Goal: Ask a question: Seek information or help from site administrators or community

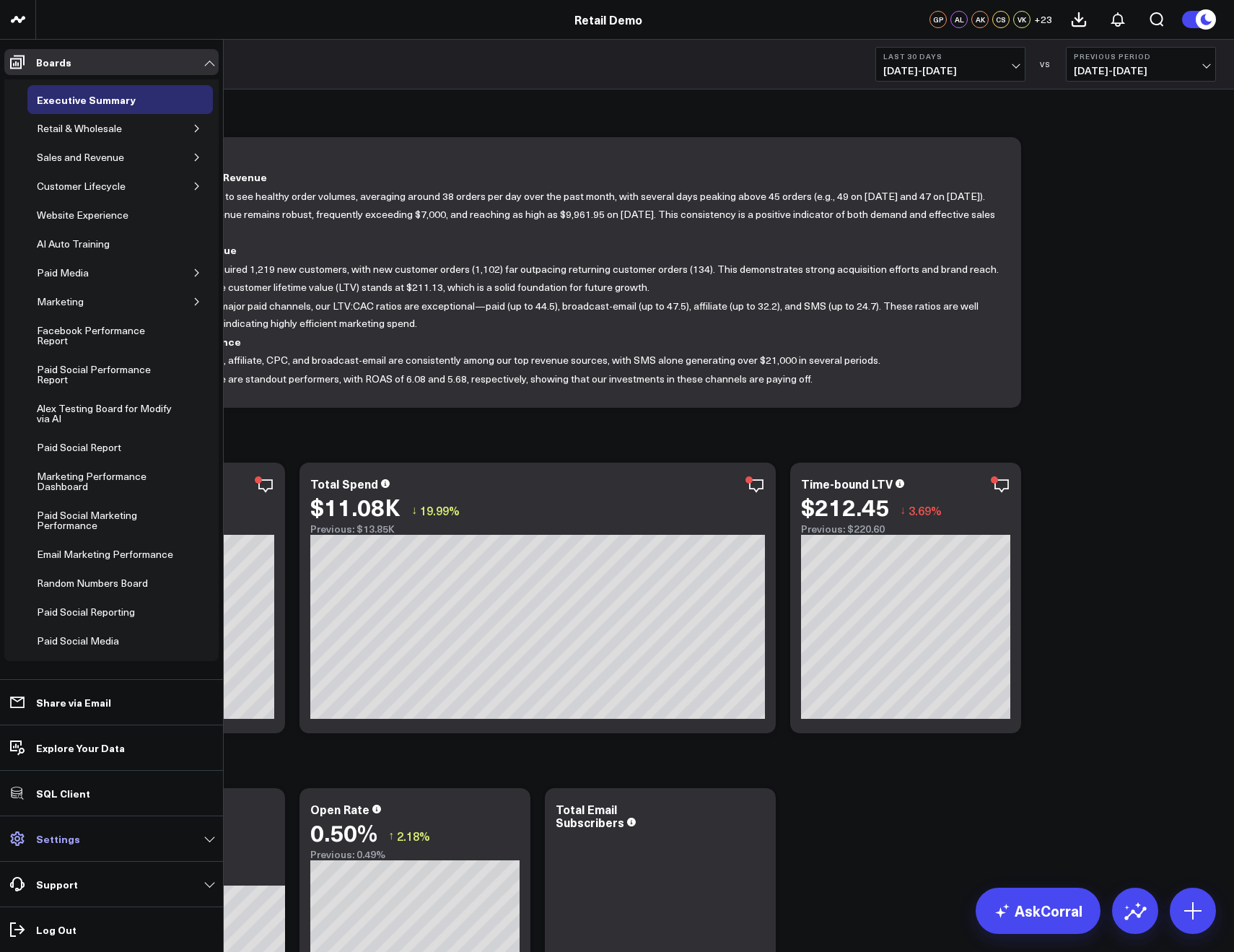
click at [55, 842] on p "Settings" at bounding box center [58, 839] width 44 height 12
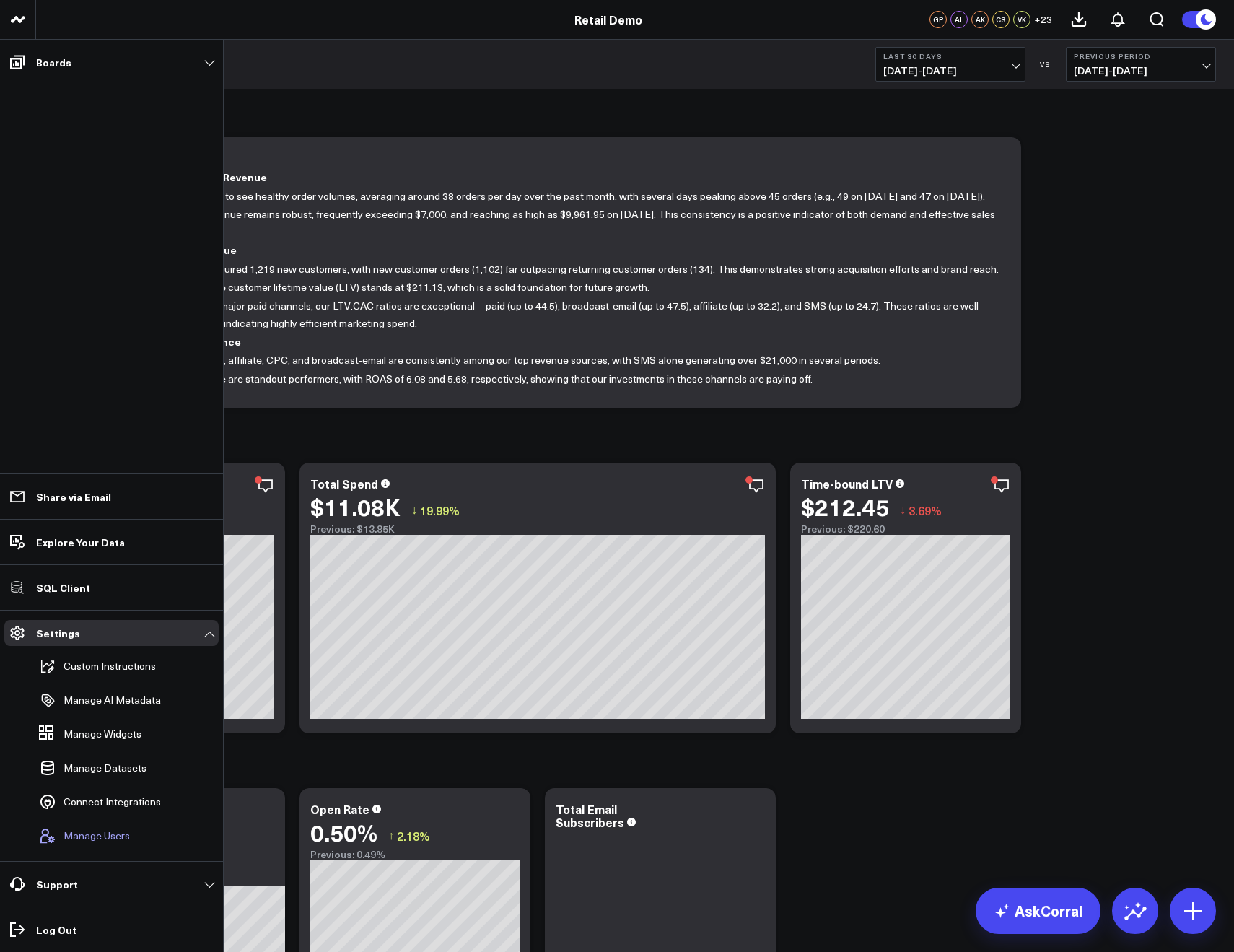
click at [77, 823] on button "Manage Users" at bounding box center [81, 835] width 96 height 32
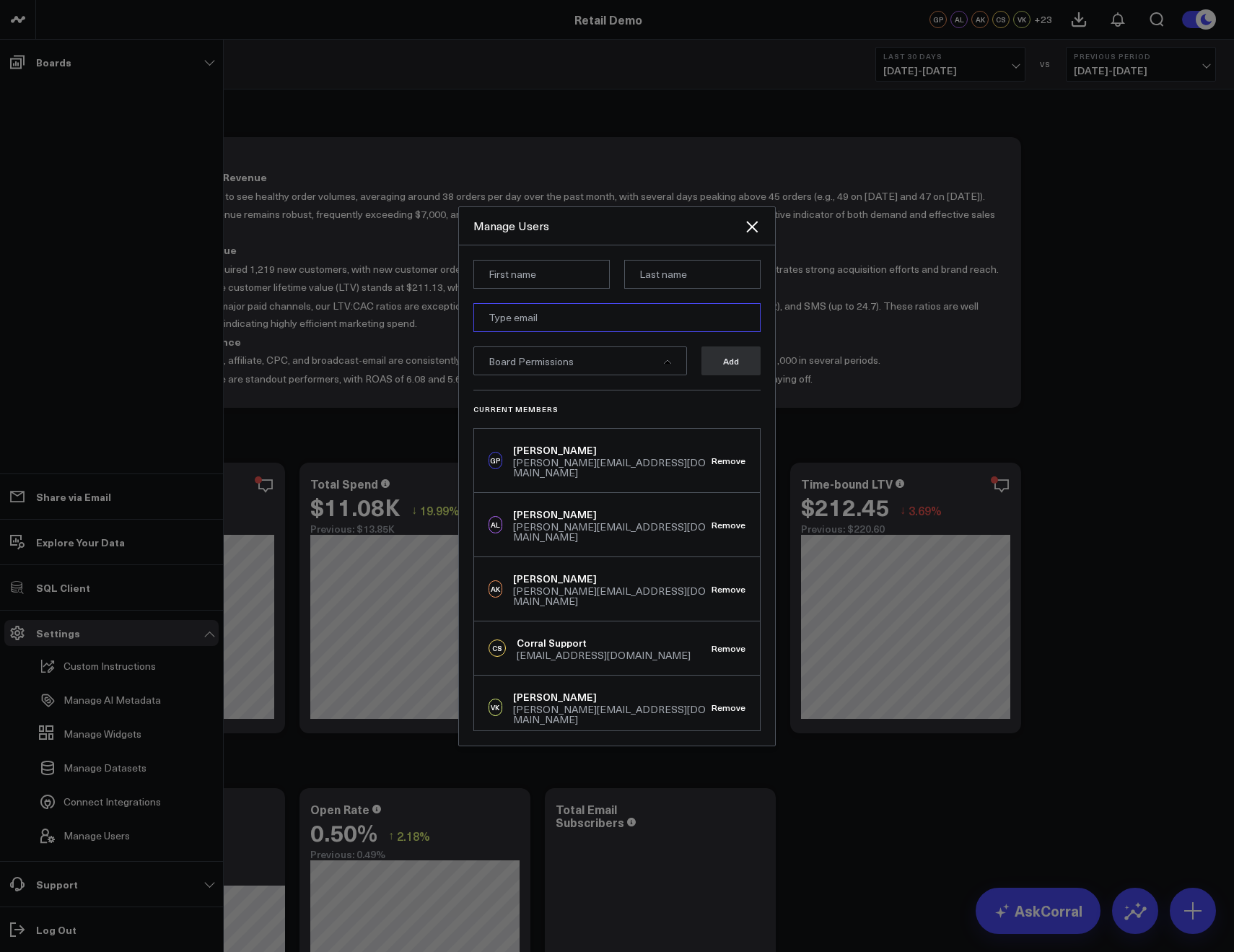
click at [508, 323] on input "email" at bounding box center [617, 317] width 287 height 29
paste input "akriklivy@gmail.com"
type input "akriklivy@gmail.com"
click at [502, 272] on input at bounding box center [541, 274] width 137 height 29
type input "[PERSON_NAME]"
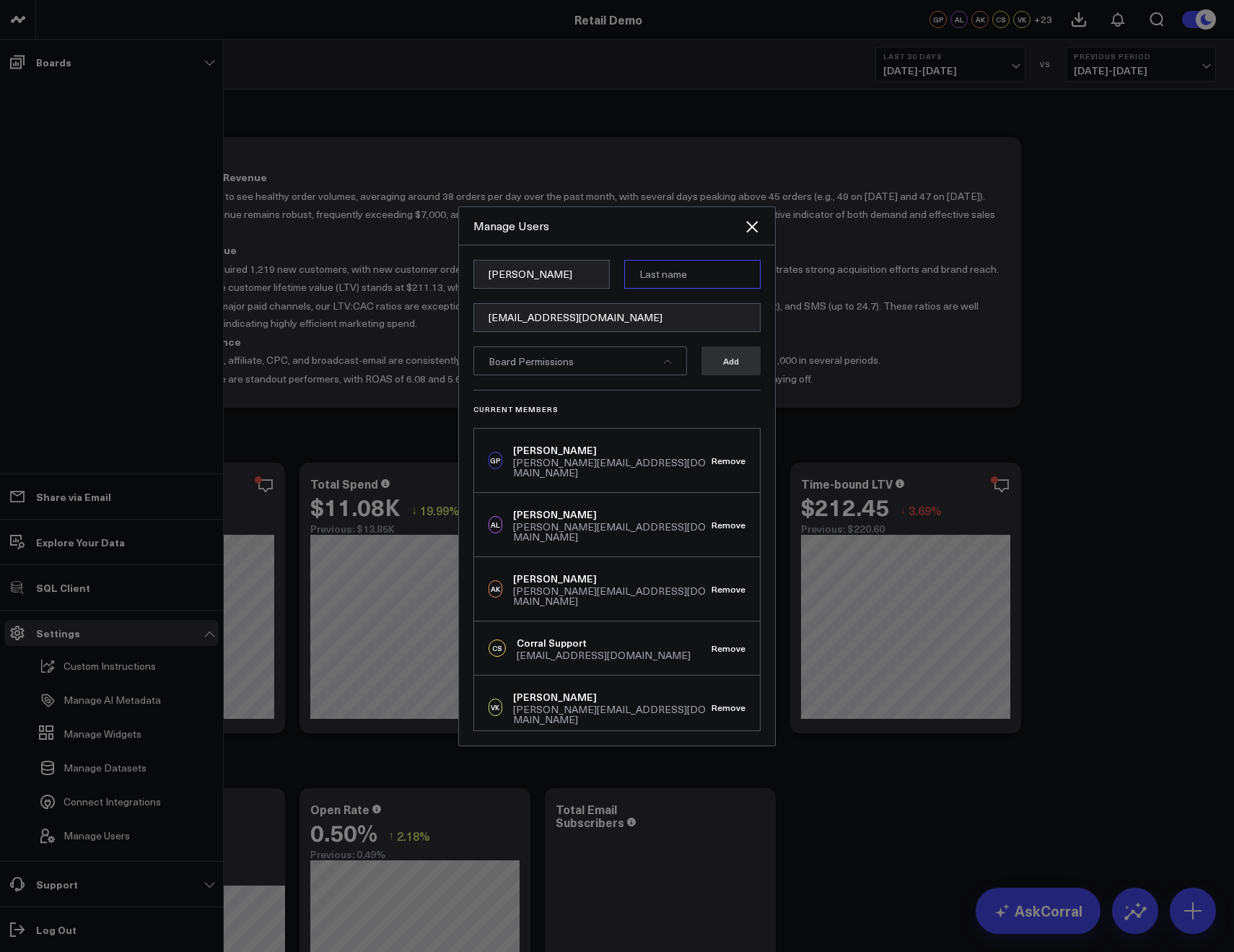
click at [649, 284] on input at bounding box center [692, 274] width 137 height 29
type input "test"
click at [591, 375] on form "Arthur test akriklivy@gmail.com Board Permissions Add" at bounding box center [617, 325] width 287 height 130
click at [603, 372] on div "Board Permissions" at bounding box center [580, 361] width 214 height 29
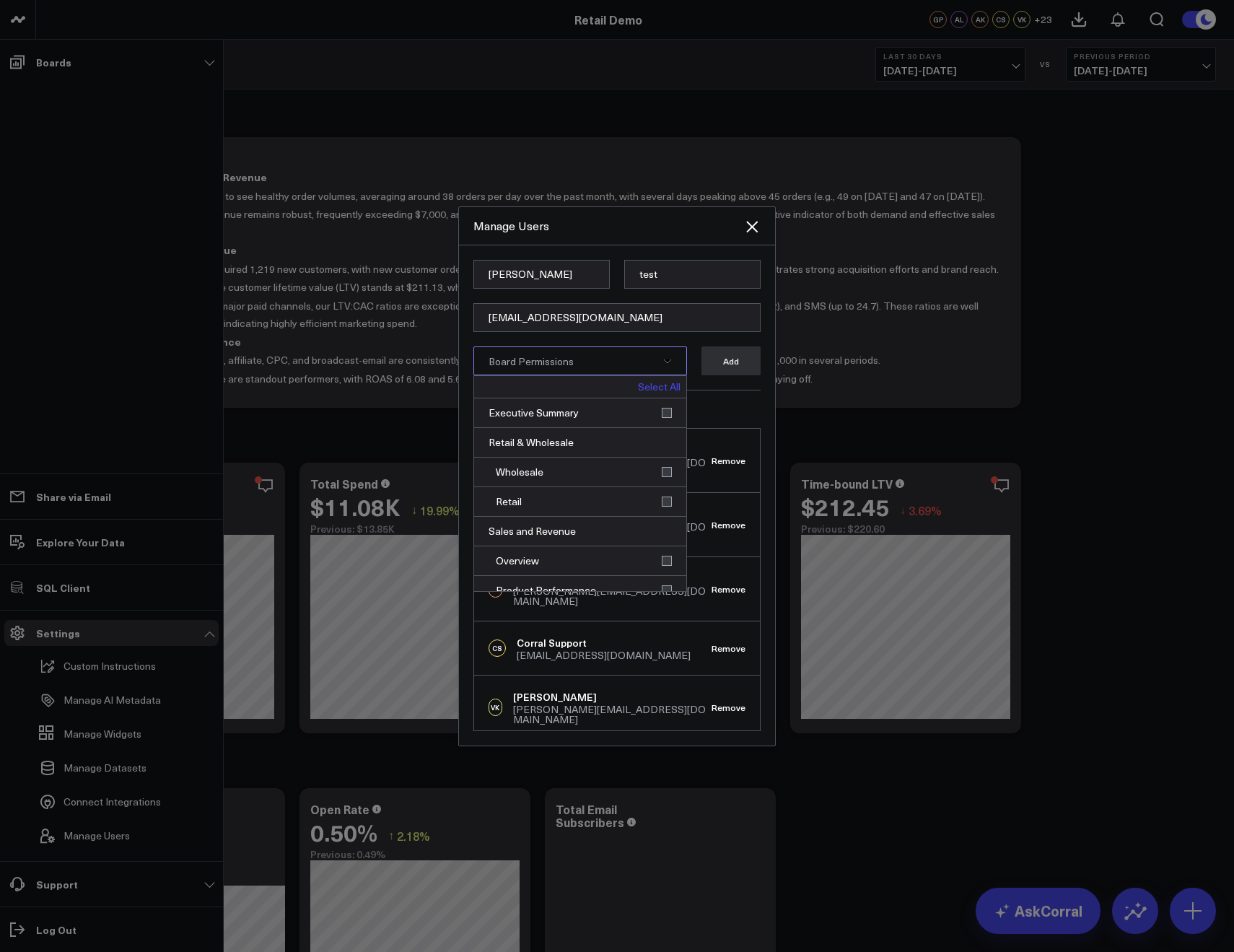
click at [638, 385] on link "Select All" at bounding box center [659, 387] width 43 height 10
click at [773, 354] on div "Arthur test akriklivy@gmail.com Executive Summary, Retail & Wh[...] Deselect Al…" at bounding box center [617, 495] width 316 height 500
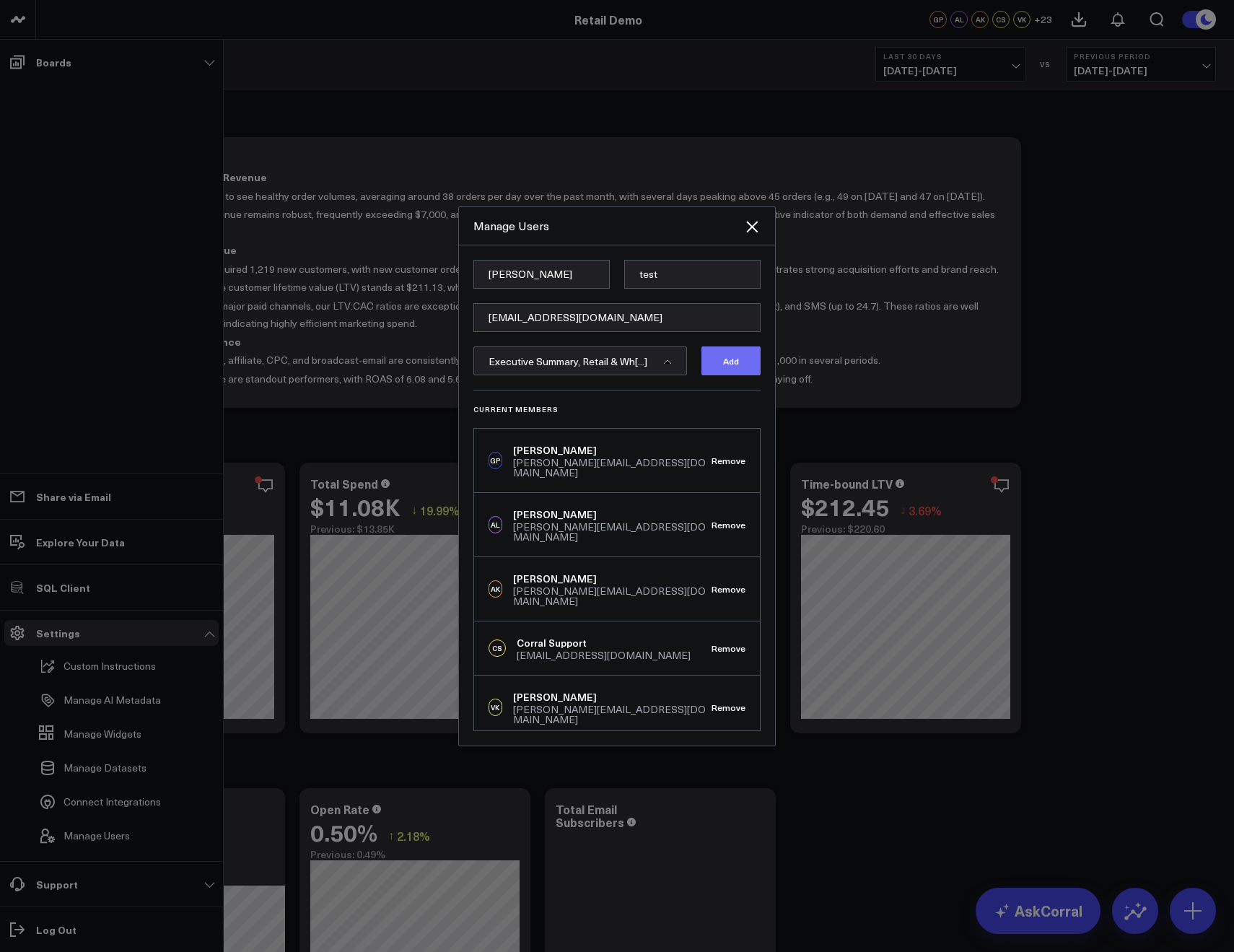
click at [733, 367] on button "Add" at bounding box center [731, 361] width 60 height 29
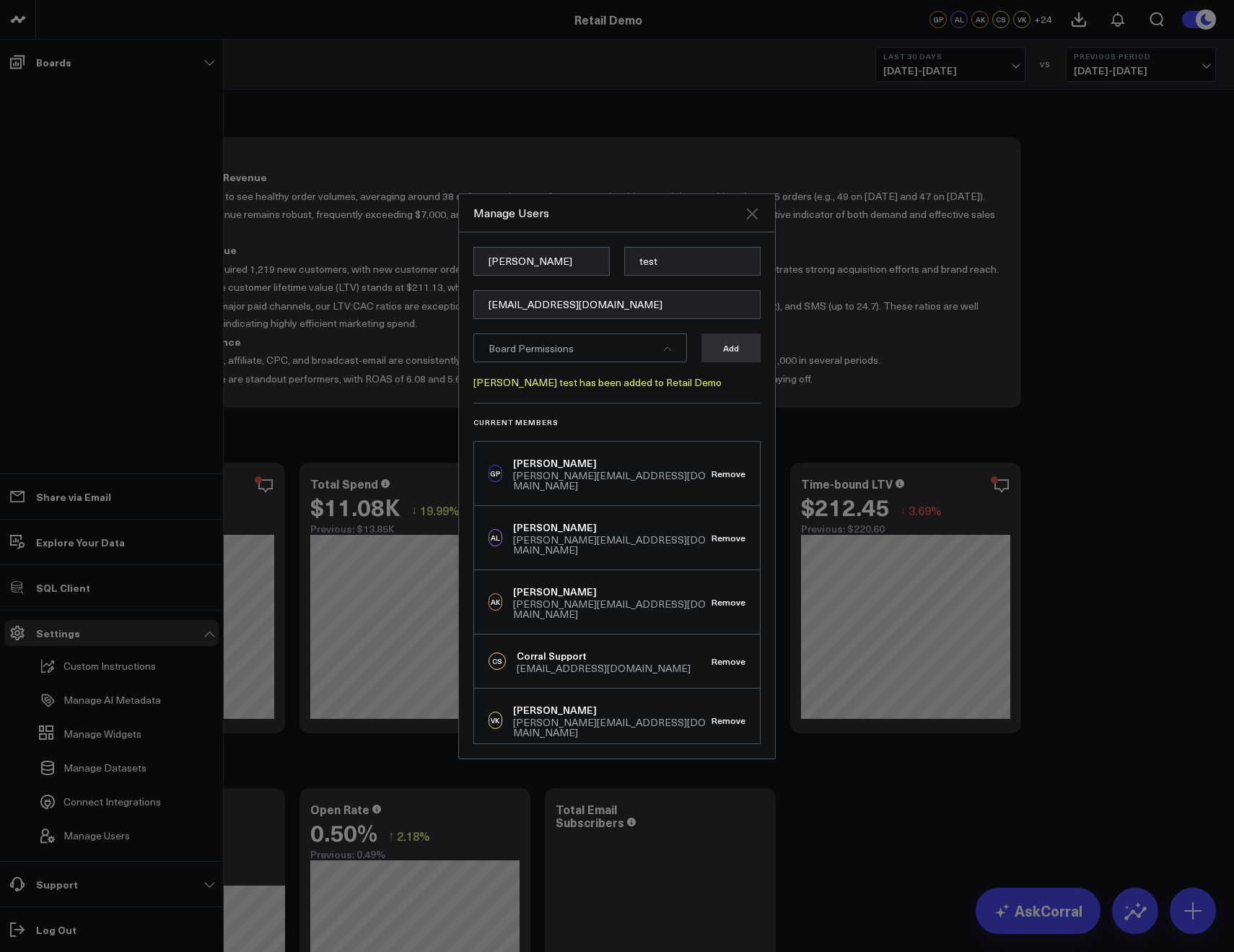
click at [749, 214] on icon "Close" at bounding box center [752, 213] width 18 height 18
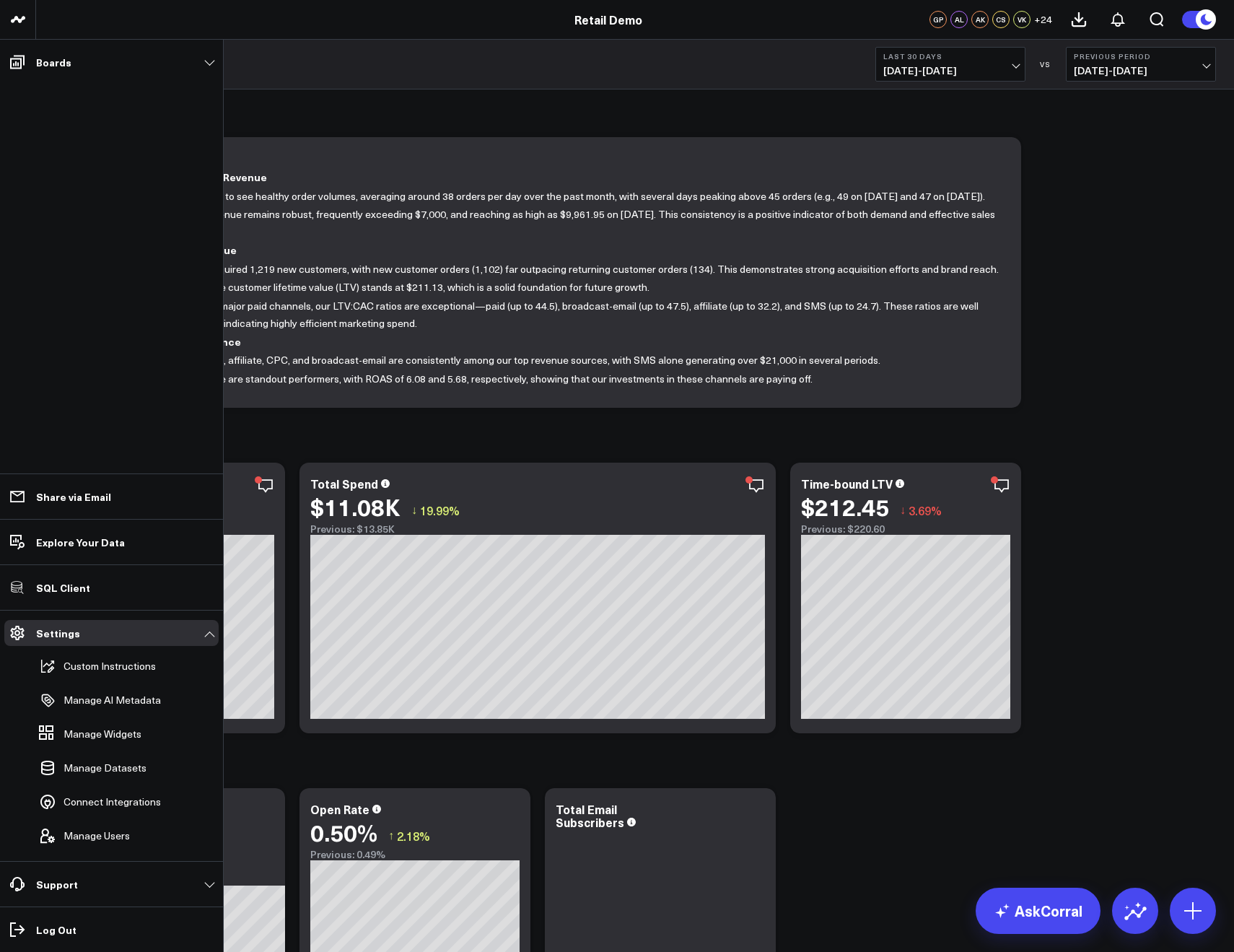
click at [382, 71] on div "Executive Summary Last 30 Days 09/13/25 - 10/12/25 VS Previous Period 08/14/25 …" at bounding box center [635, 64] width 1198 height 49
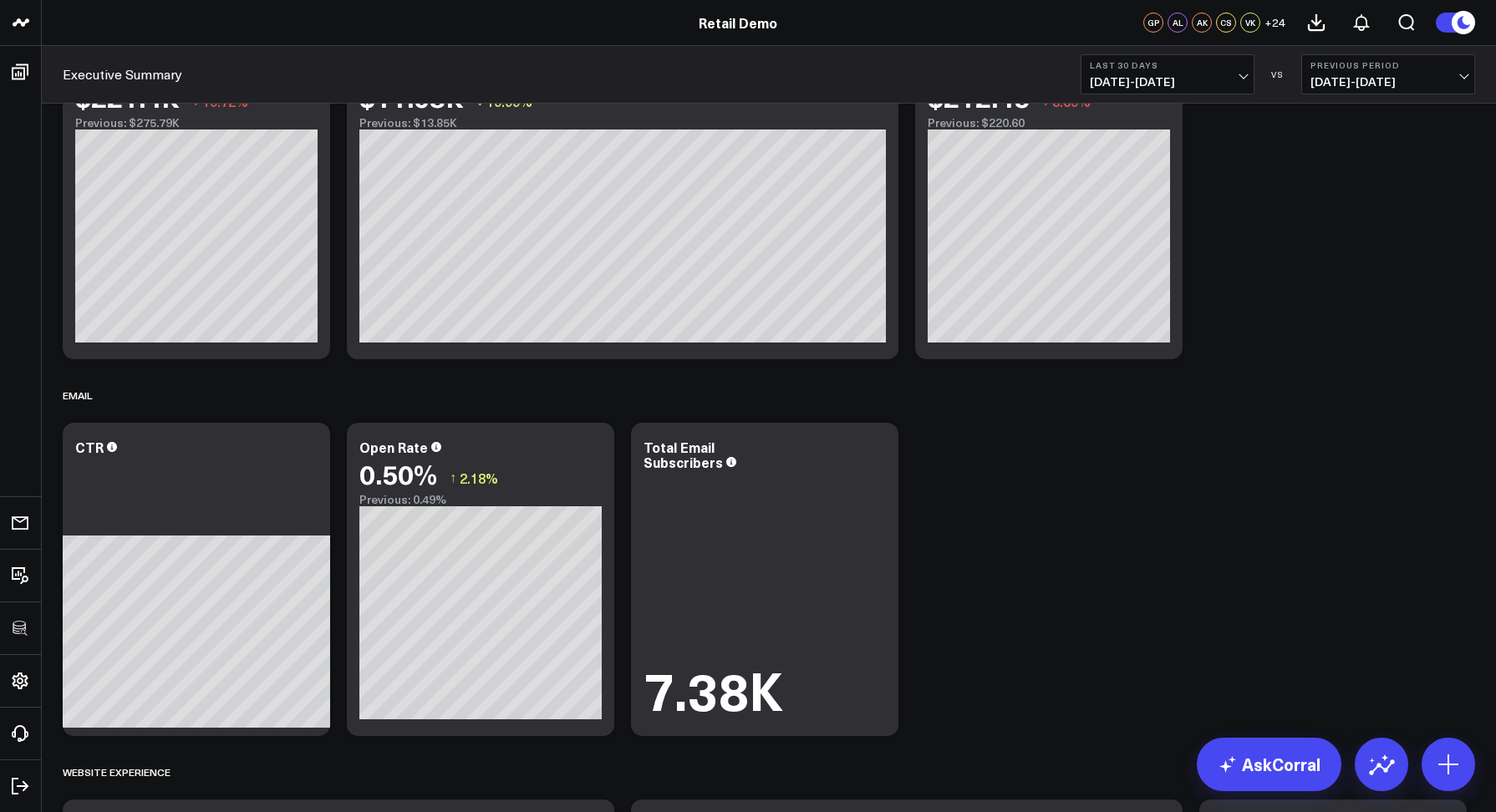
scroll to position [313, 0]
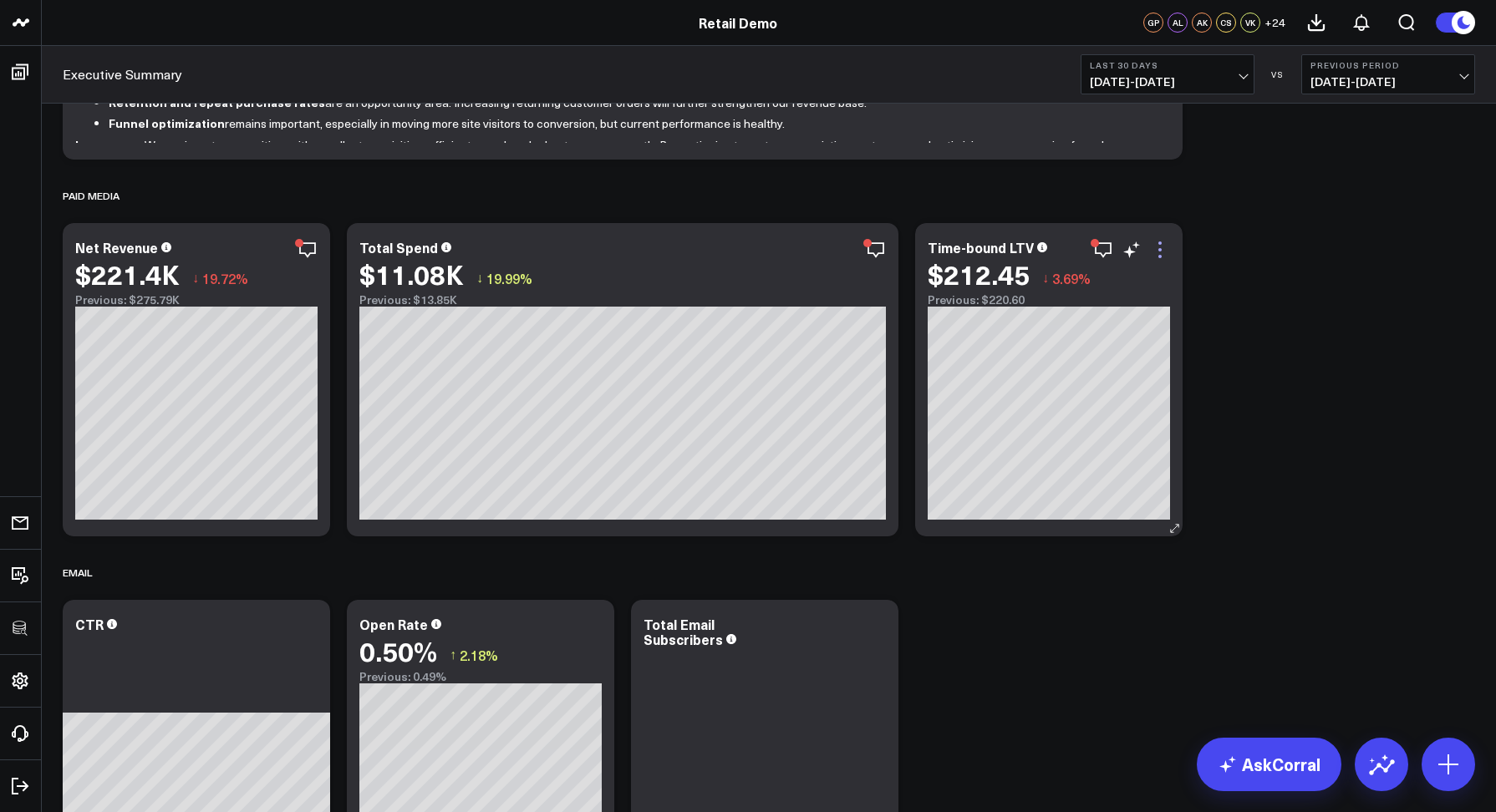
click at [1163, 248] on icon at bounding box center [1160, 250] width 20 height 20
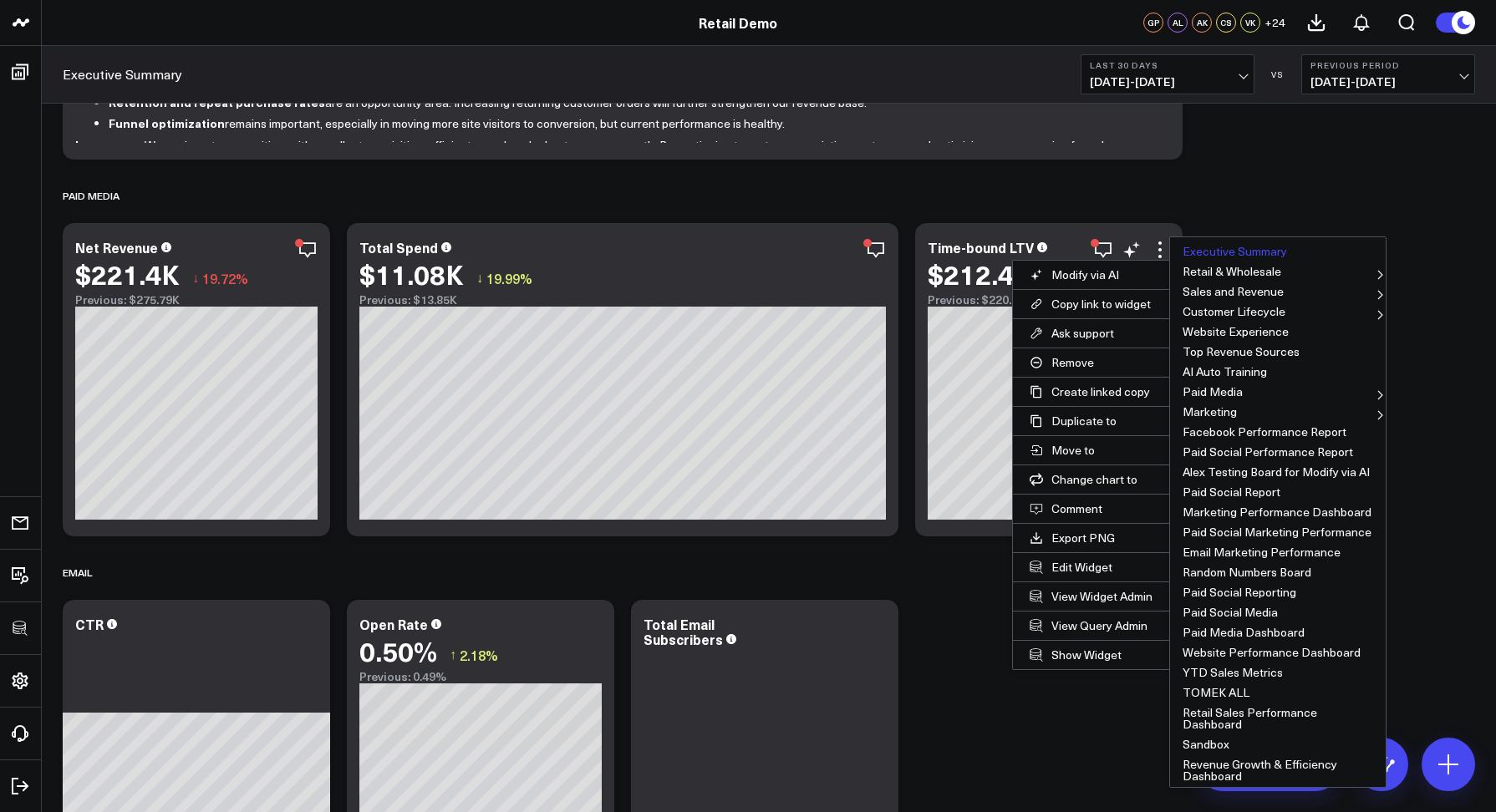
click at [1213, 248] on button "Executive Summary" at bounding box center [1277, 252] width 216 height 20
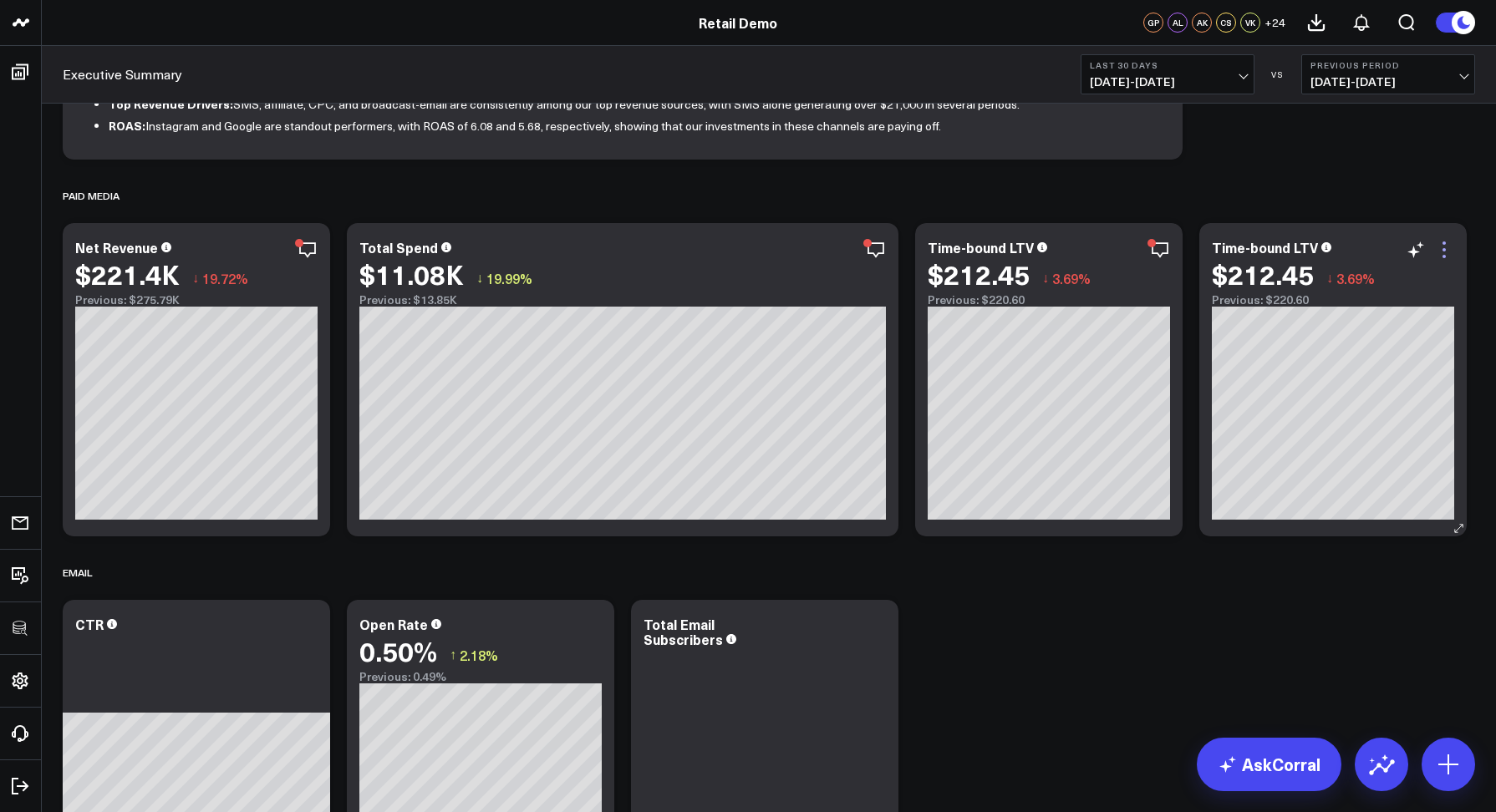
click at [1428, 249] on icon at bounding box center [1444, 250] width 20 height 20
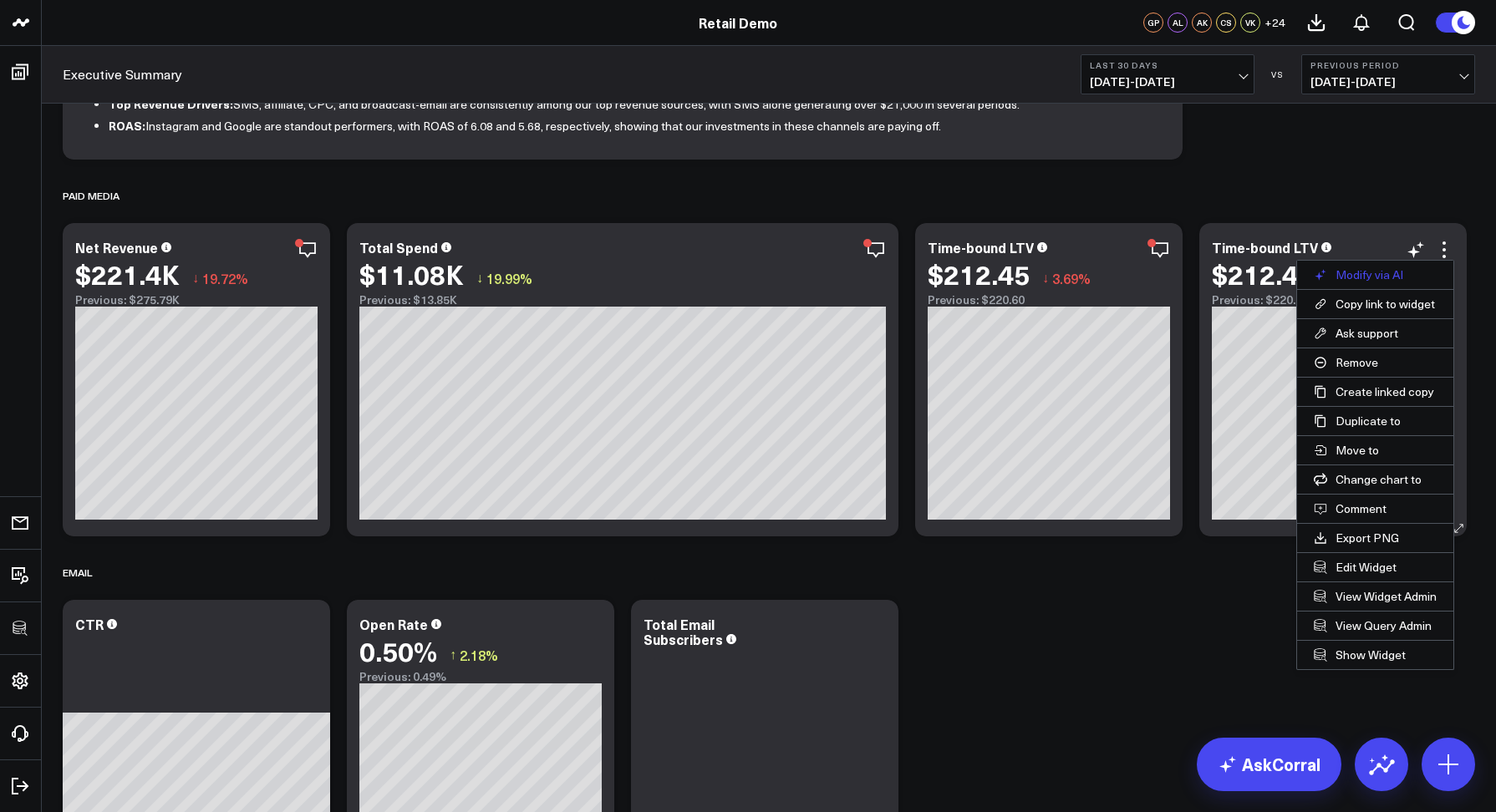
click at [1377, 277] on button "Modify via AI" at bounding box center [1375, 274] width 156 height 28
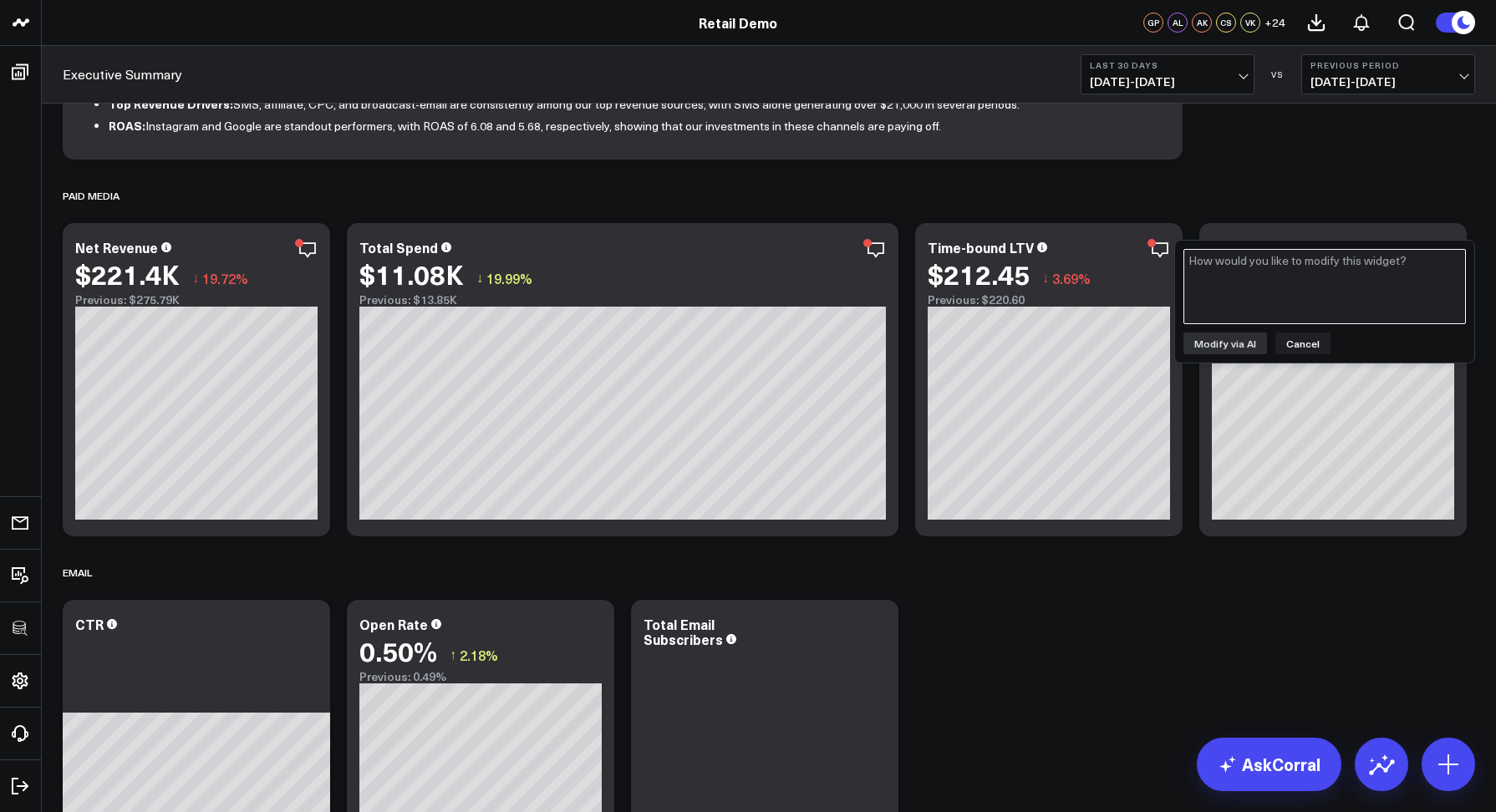
click at [1349, 285] on textarea at bounding box center [1324, 286] width 283 height 75
type textarea "change to select 35"
click at [1197, 356] on div "change to select 35 Modify via AI Cancel" at bounding box center [1325, 302] width 299 height 122
click at [1197, 352] on button "Modify via AI" at bounding box center [1225, 343] width 84 height 21
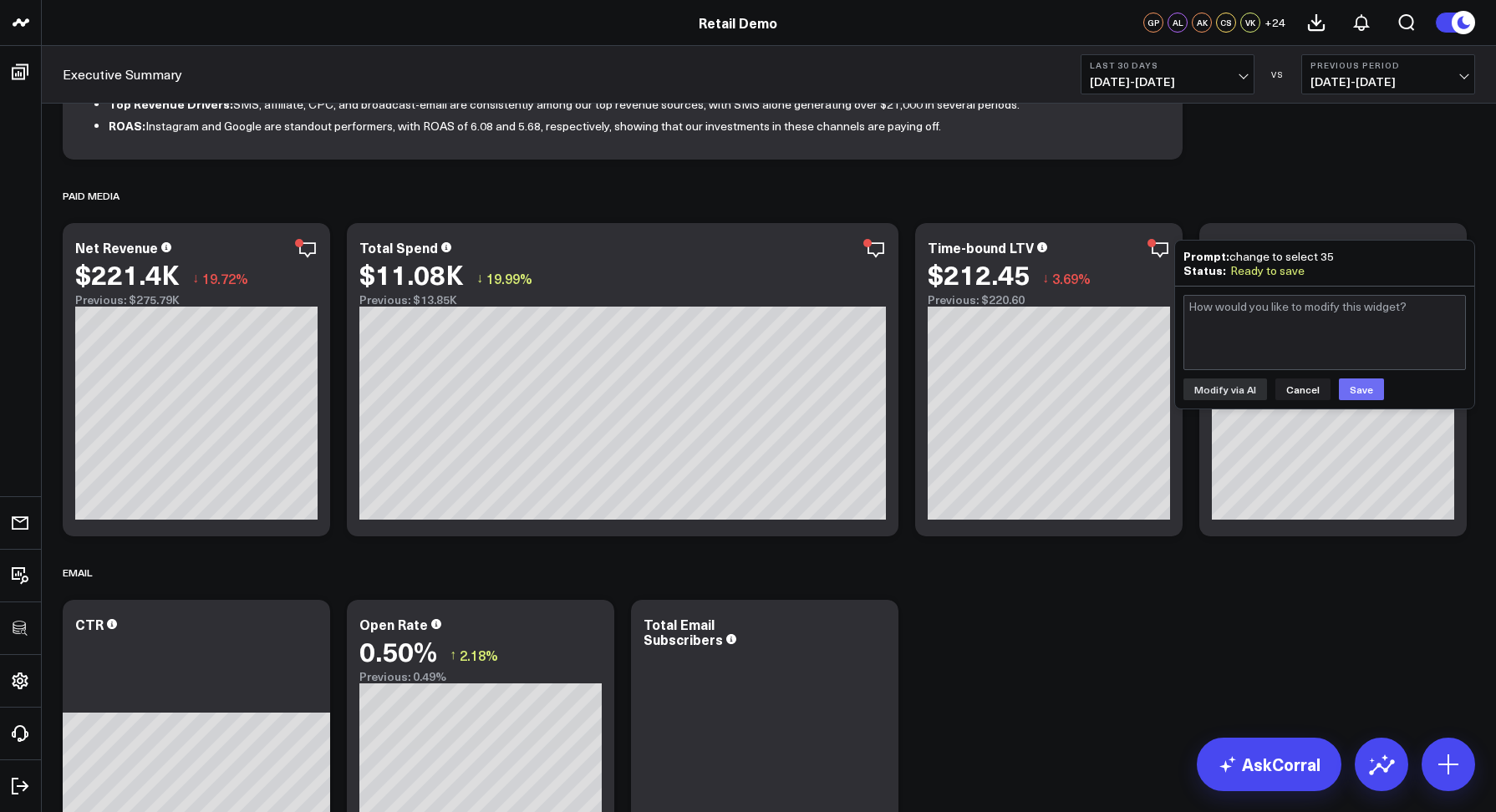
click at [1348, 387] on button "Save" at bounding box center [1361, 389] width 45 height 21
click at [1330, 188] on div "Paid Media" at bounding box center [769, 196] width 1412 height 39
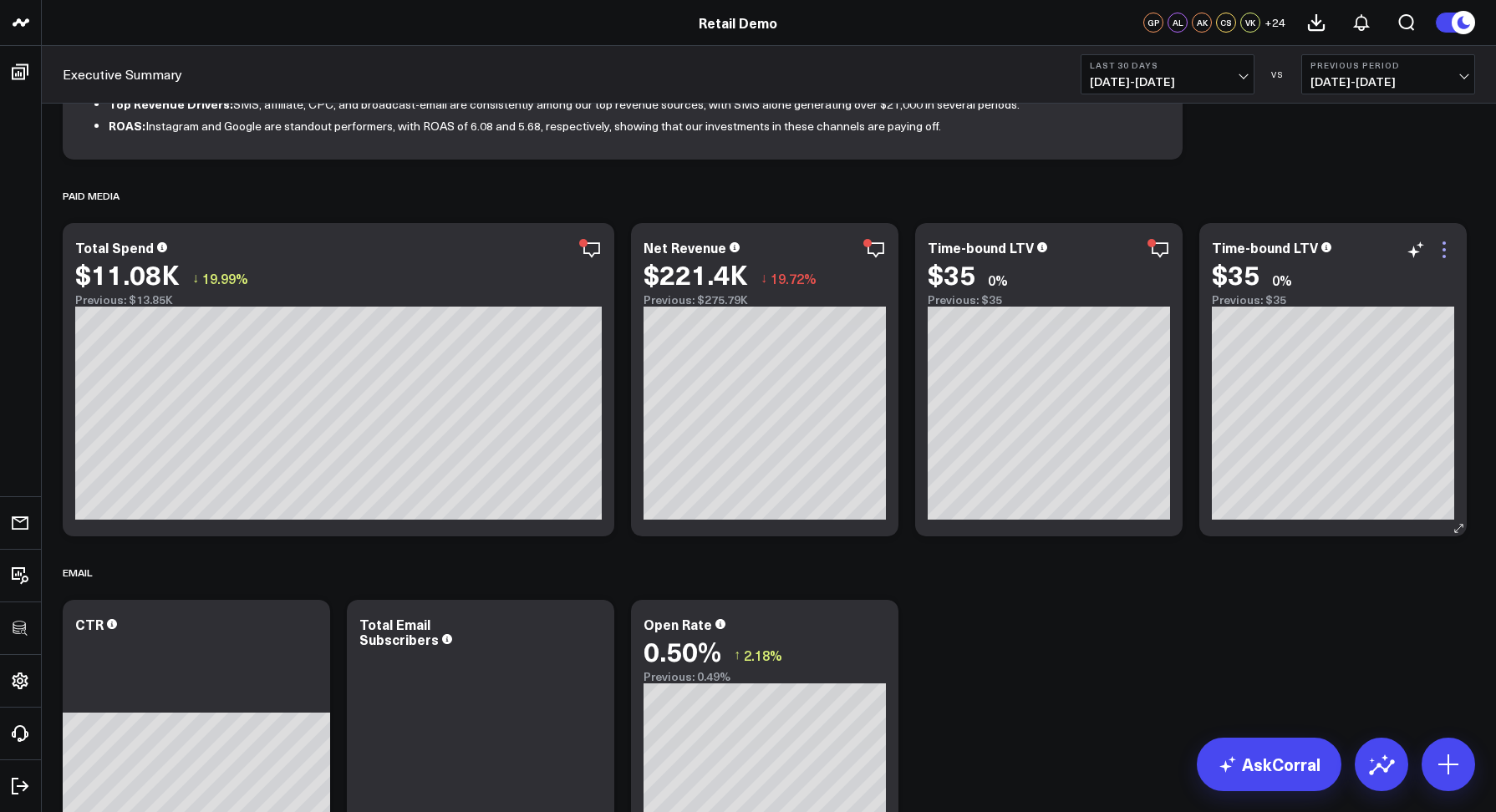
click at [1440, 254] on icon at bounding box center [1444, 250] width 20 height 20
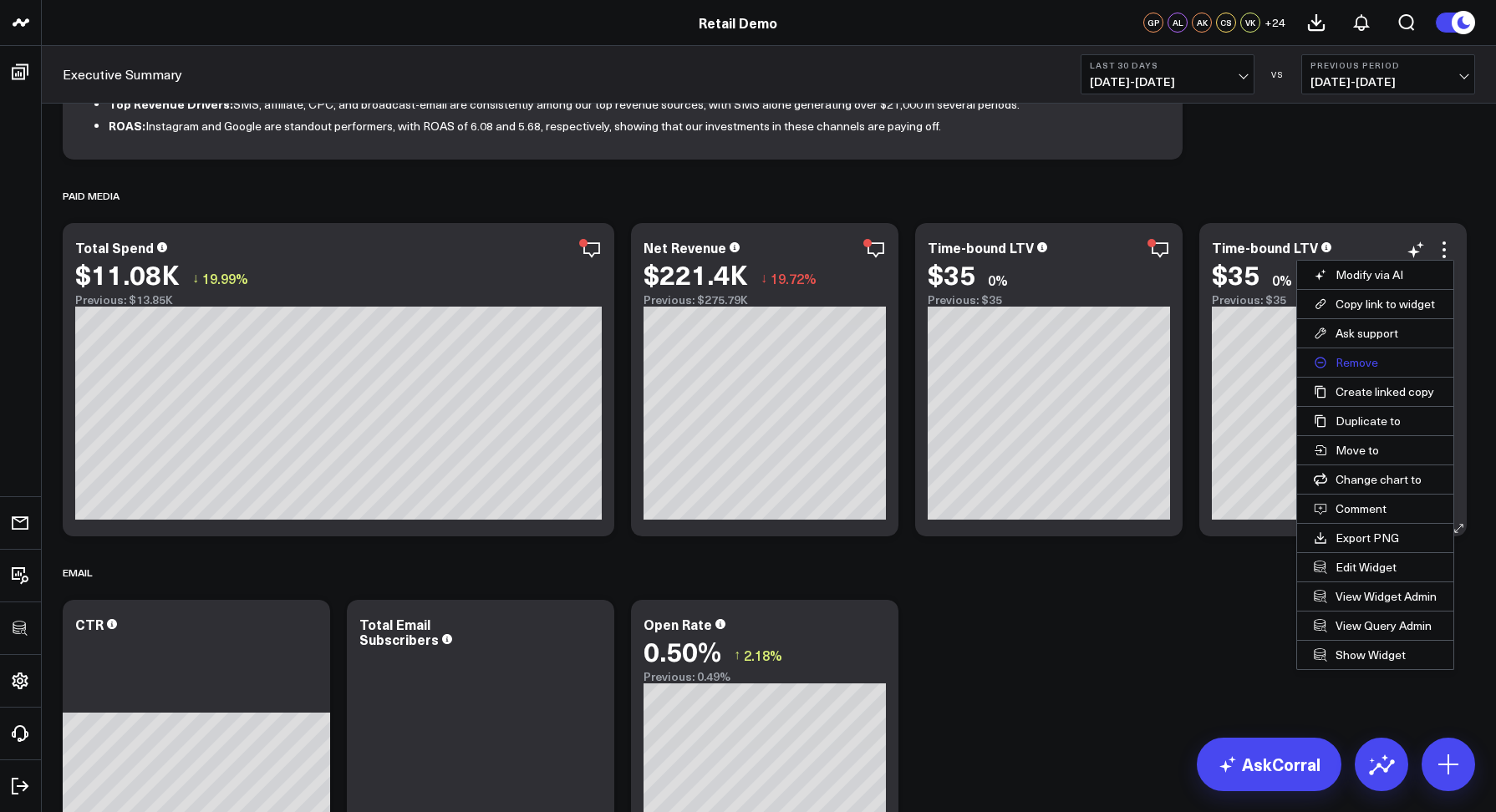
click at [1352, 365] on button "Remove" at bounding box center [1375, 362] width 156 height 28
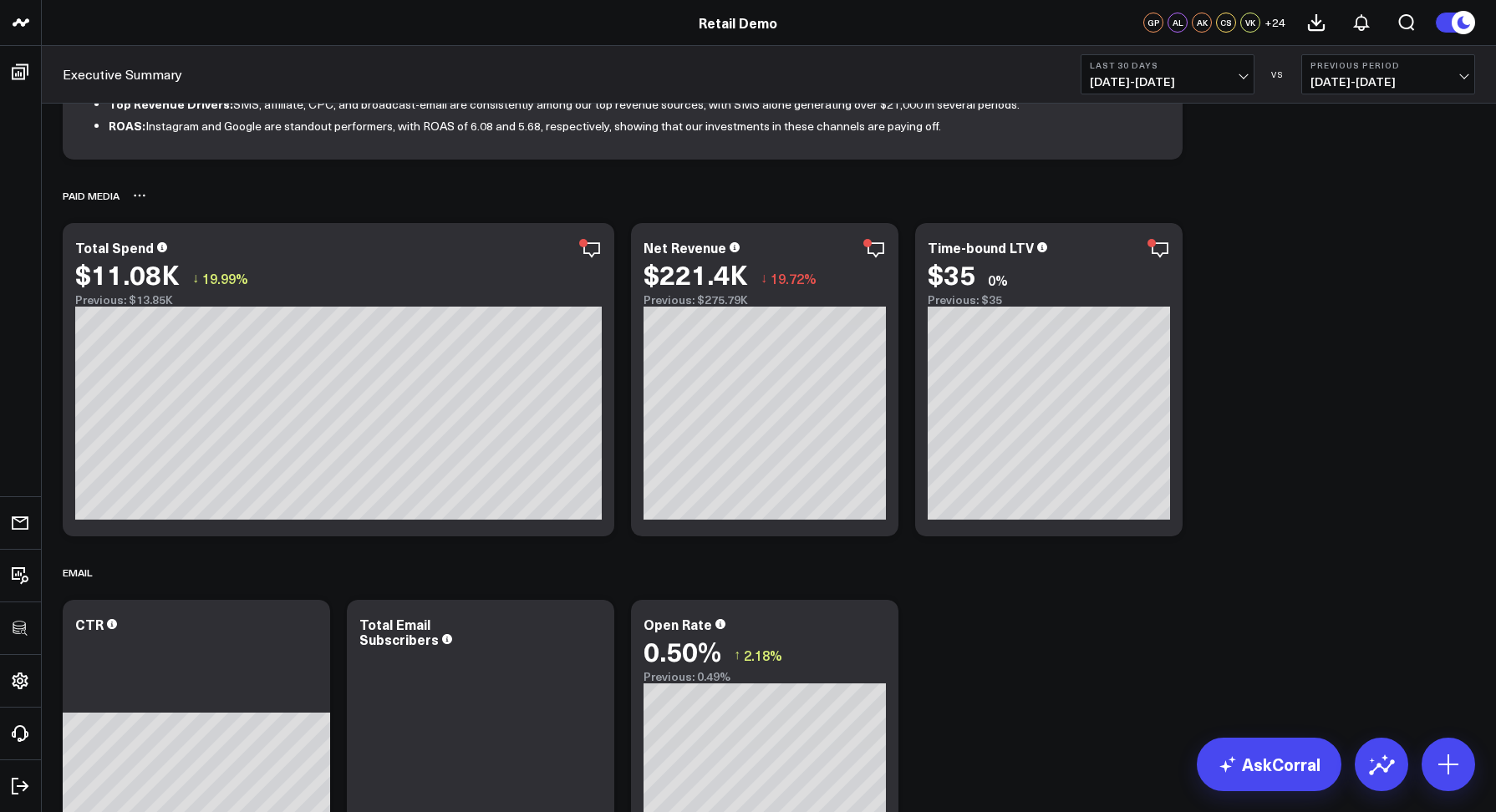
click at [1323, 200] on div "Paid Media" at bounding box center [769, 196] width 1412 height 39
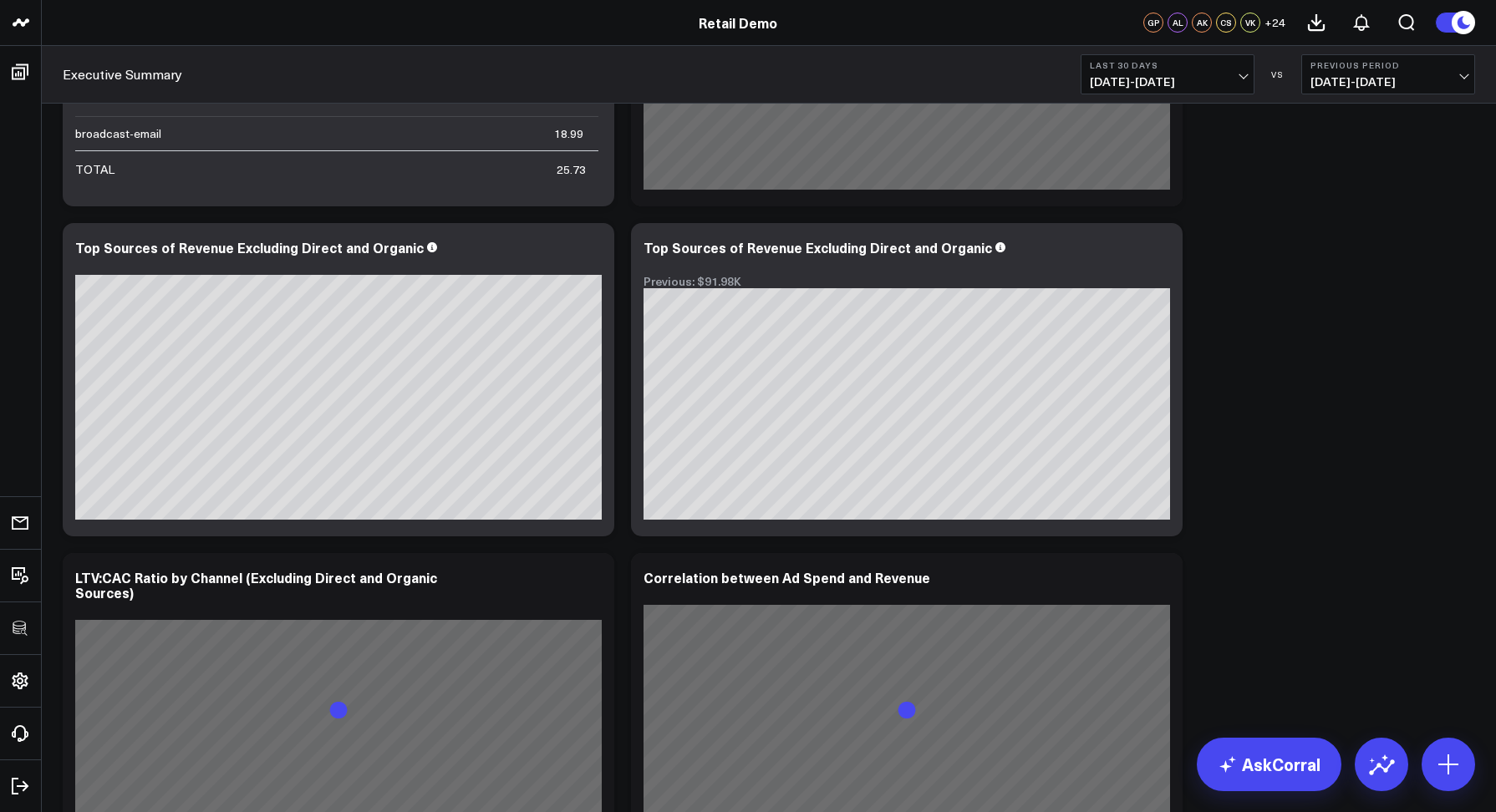
scroll to position [3209, 0]
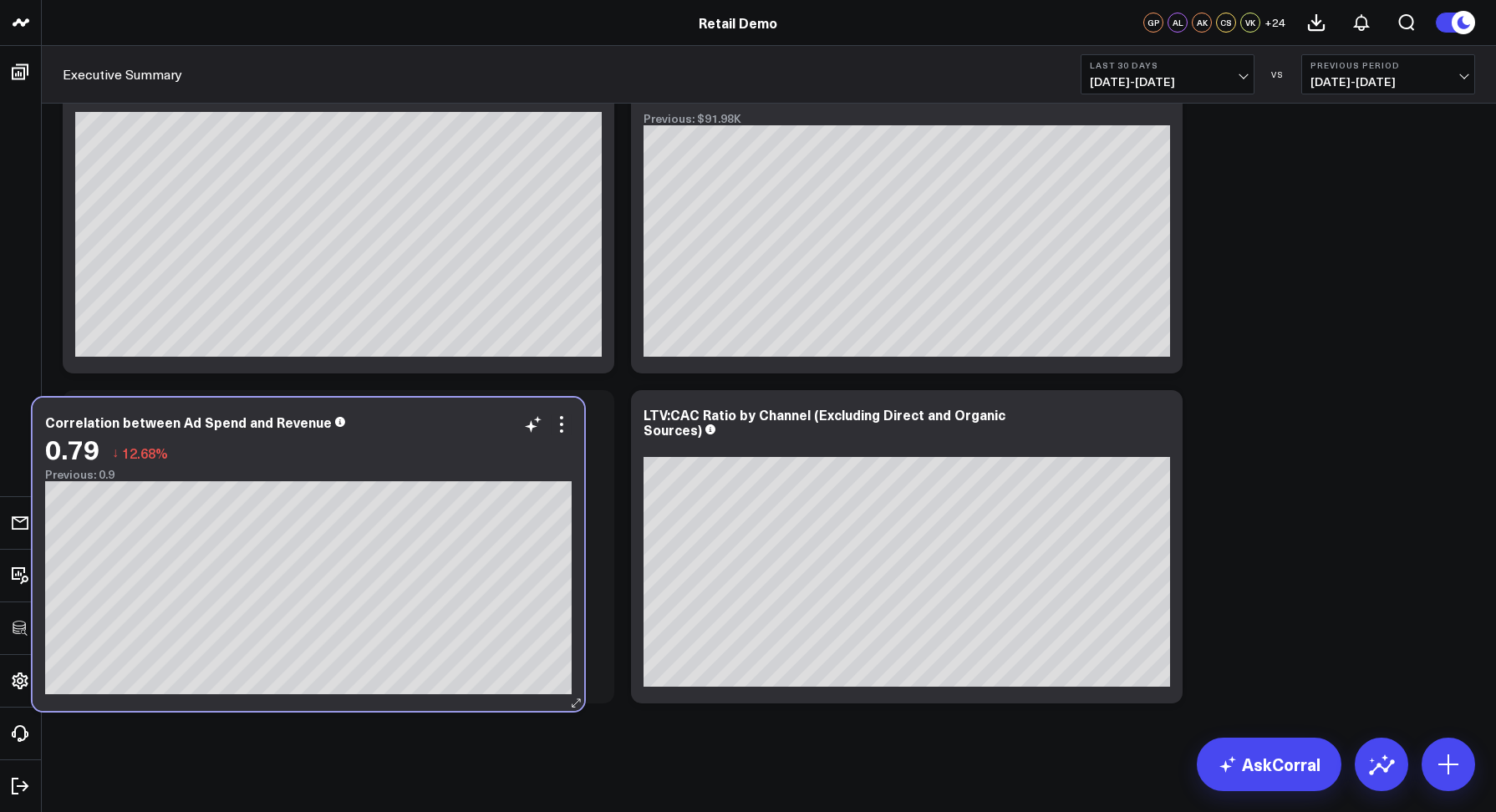
drag, startPoint x: 1048, startPoint y: 449, endPoint x: 450, endPoint y: 457, distance: 598.1
click at [450, 457] on div "0.79 ↓ 12.68%" at bounding box center [308, 448] width 527 height 30
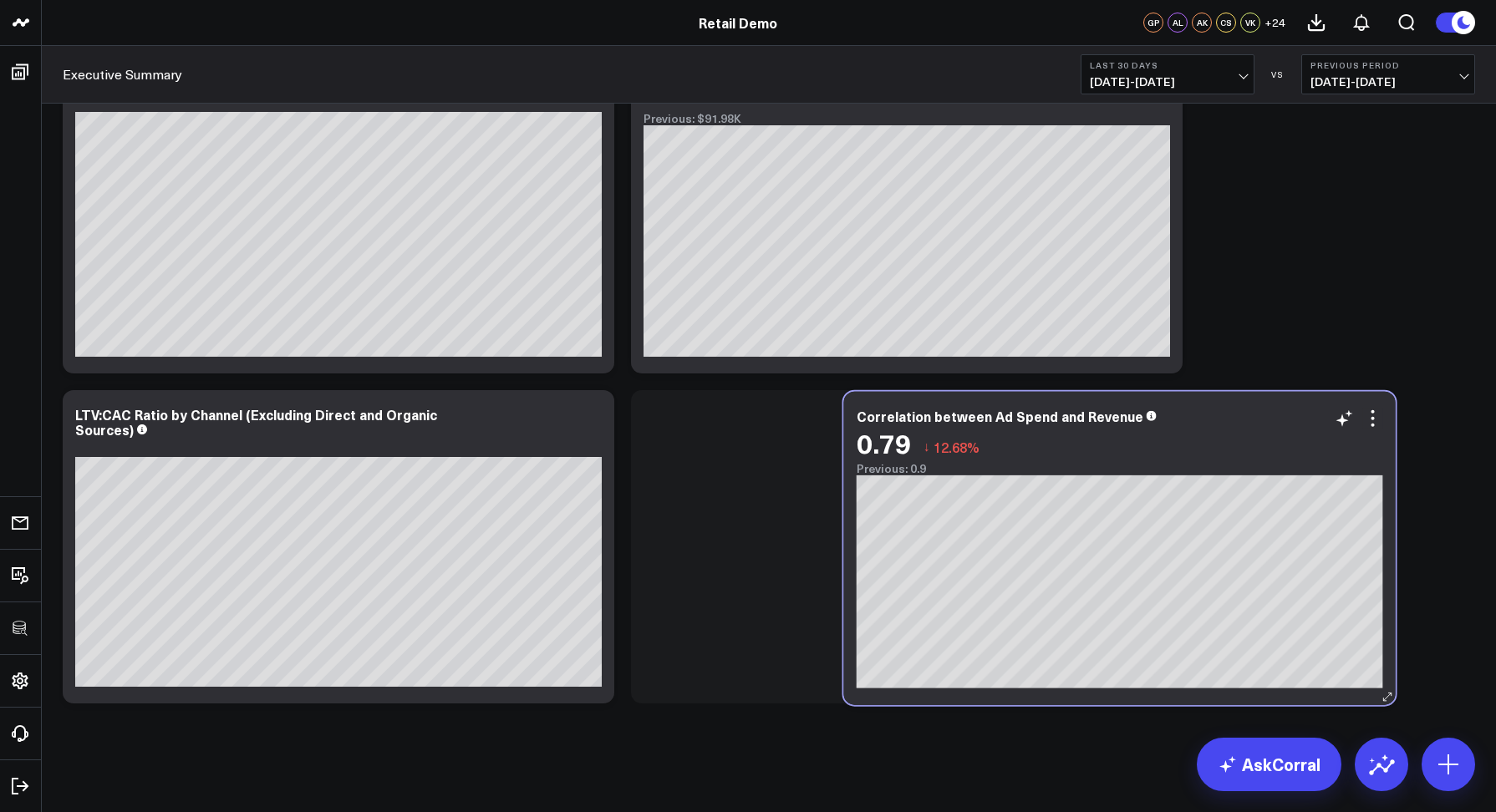
drag, startPoint x: 524, startPoint y: 444, endPoint x: 1317, endPoint y: 444, distance: 793.0
click at [1317, 444] on div "0.79 ↓ 12.68%" at bounding box center [1120, 442] width 527 height 30
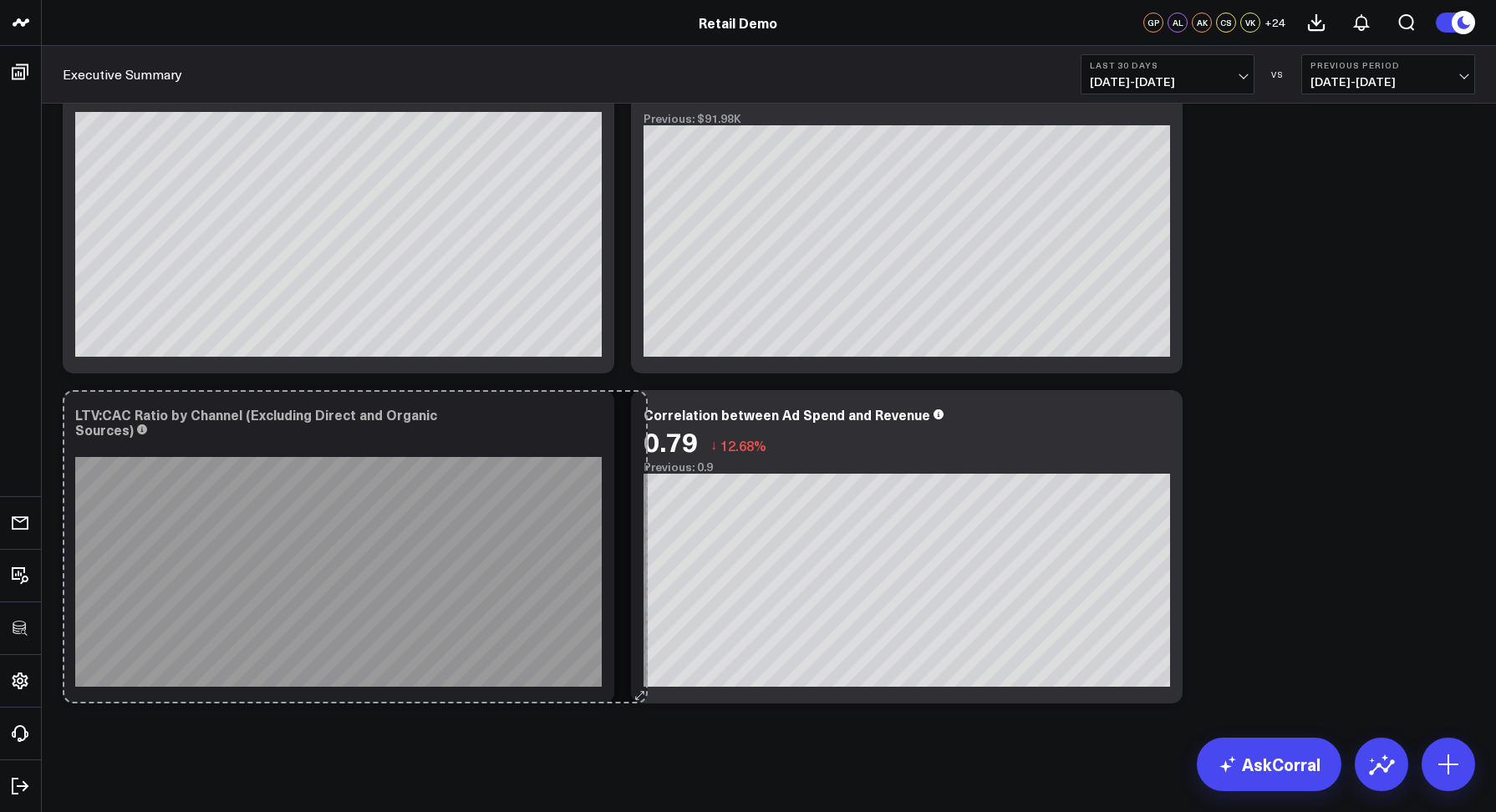
drag, startPoint x: 609, startPoint y: 695, endPoint x: 643, endPoint y: 666, distance: 44.7
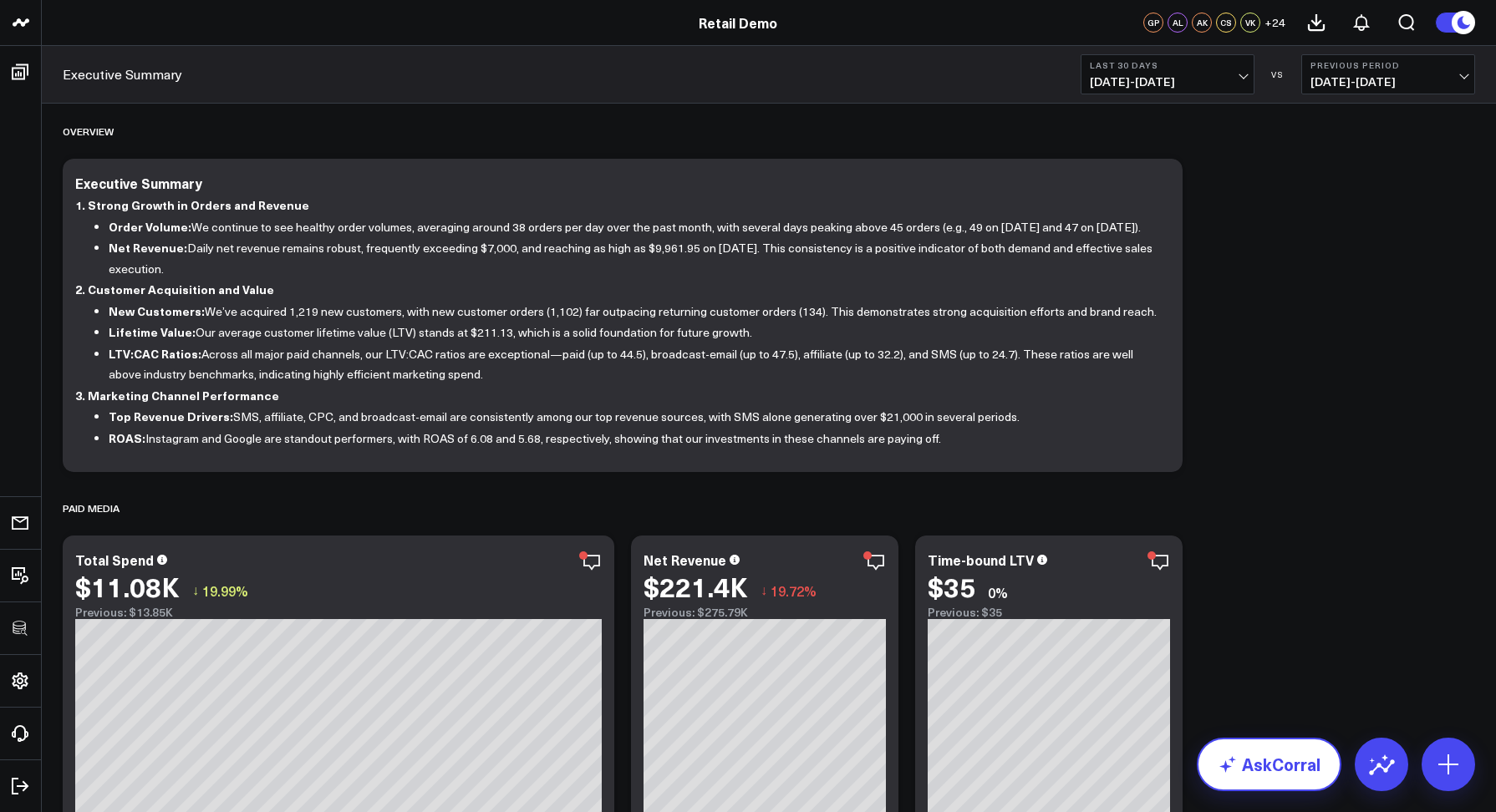
click at [1264, 757] on link "AskCorral" at bounding box center [1269, 764] width 145 height 53
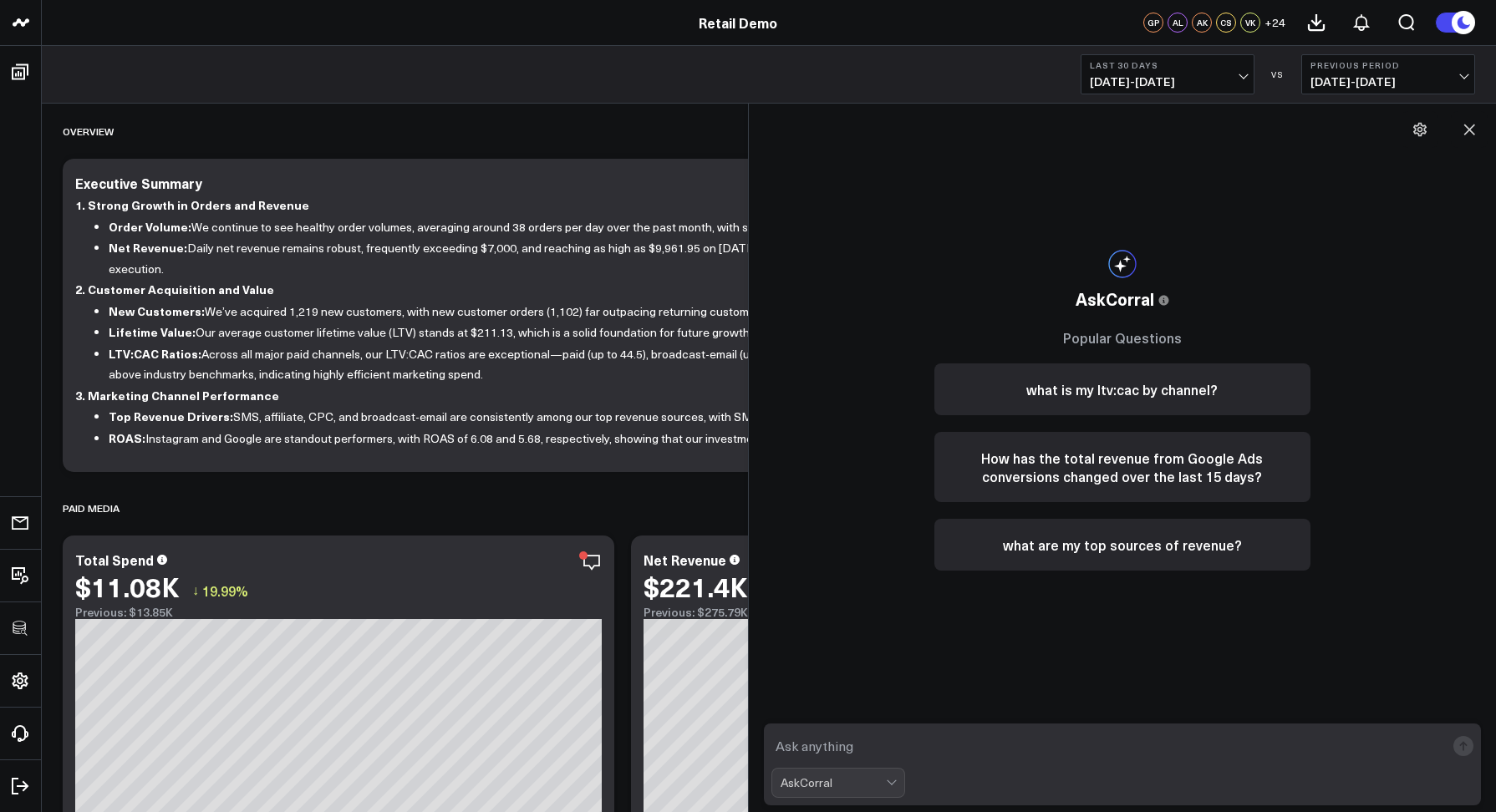
click at [860, 756] on textarea at bounding box center [1108, 746] width 674 height 30
type textarea "What are my top sources of revenue?"
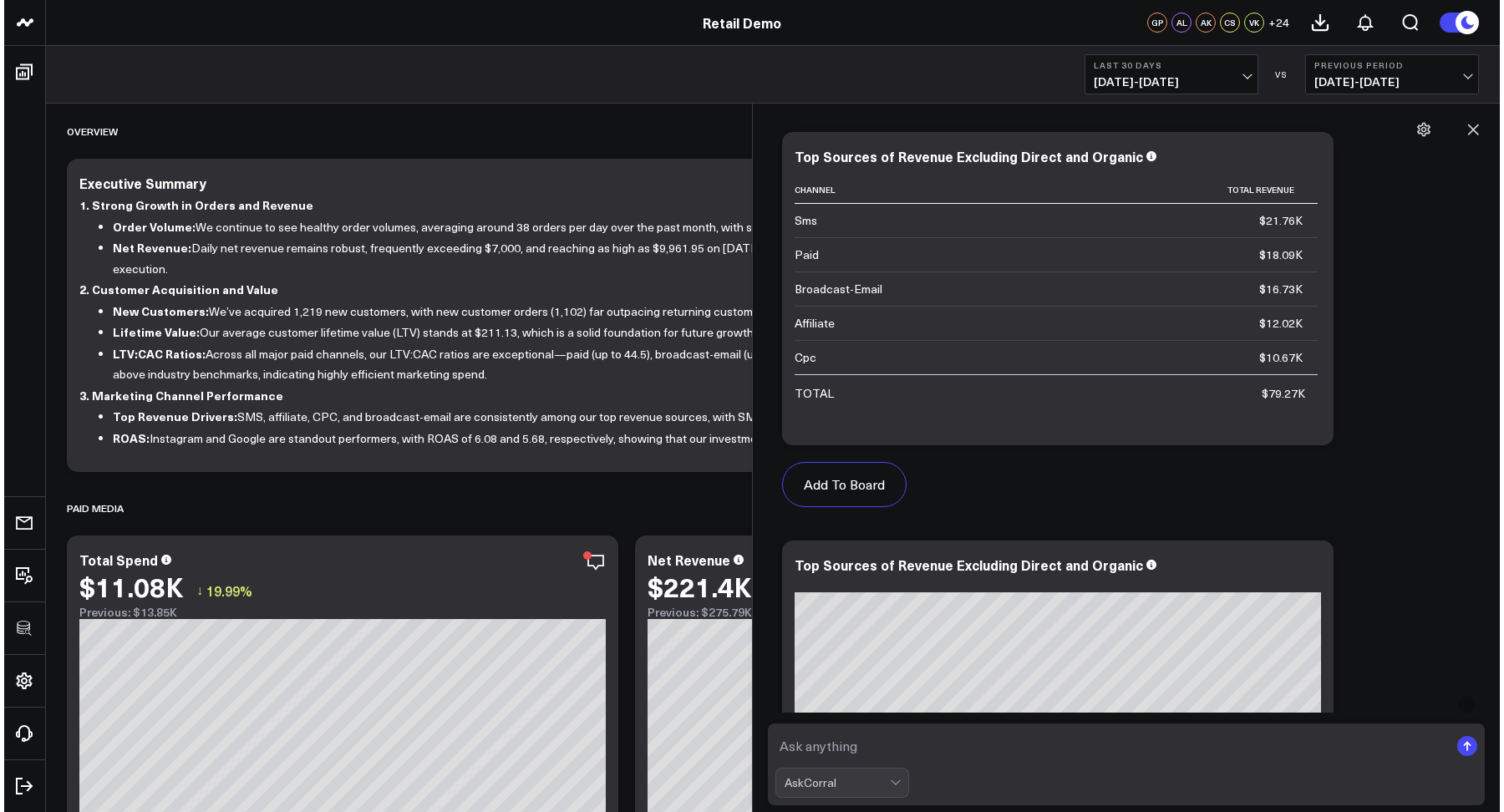
scroll to position [1149, 0]
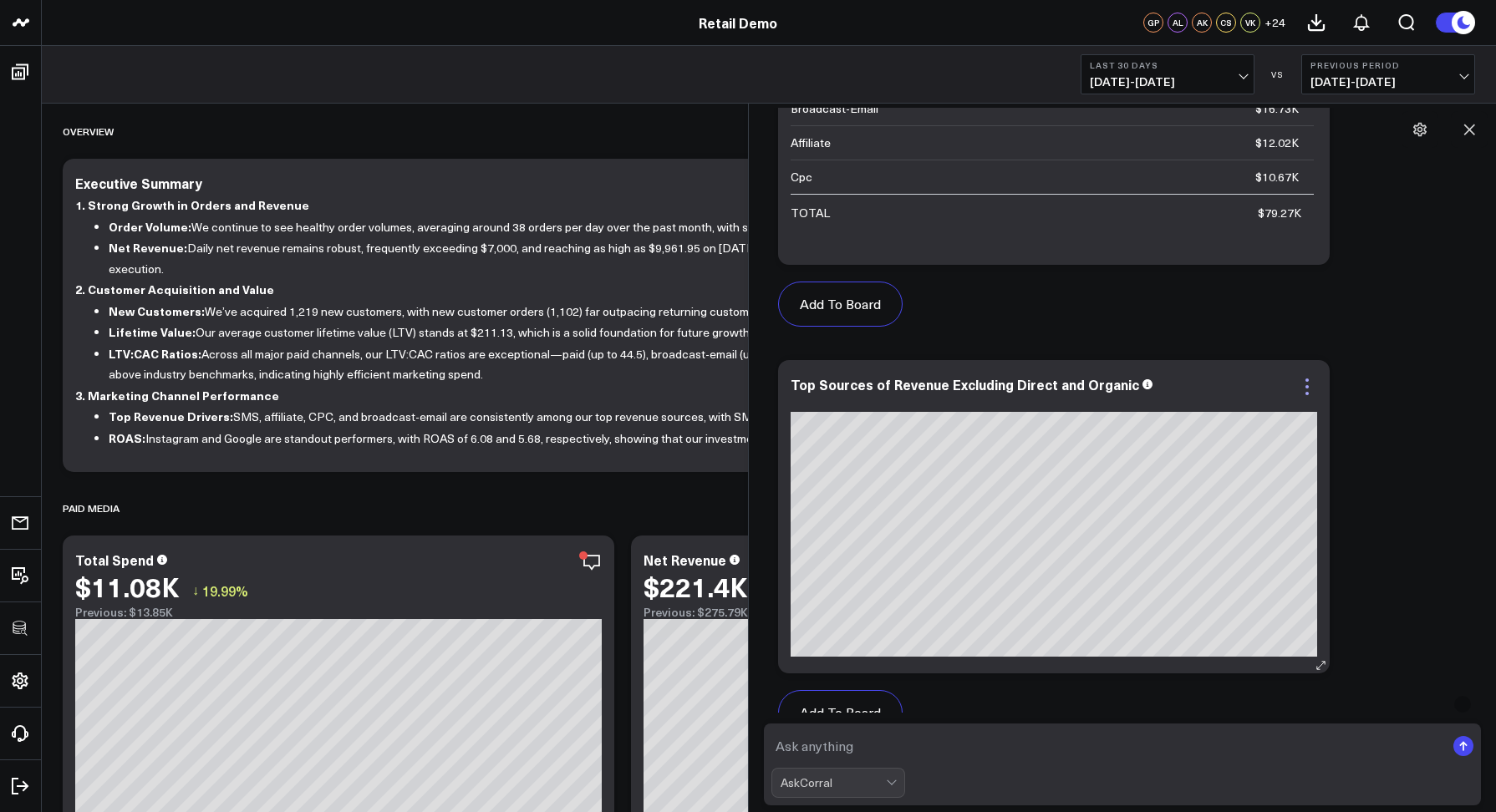
click at [1303, 388] on icon at bounding box center [1307, 387] width 20 height 20
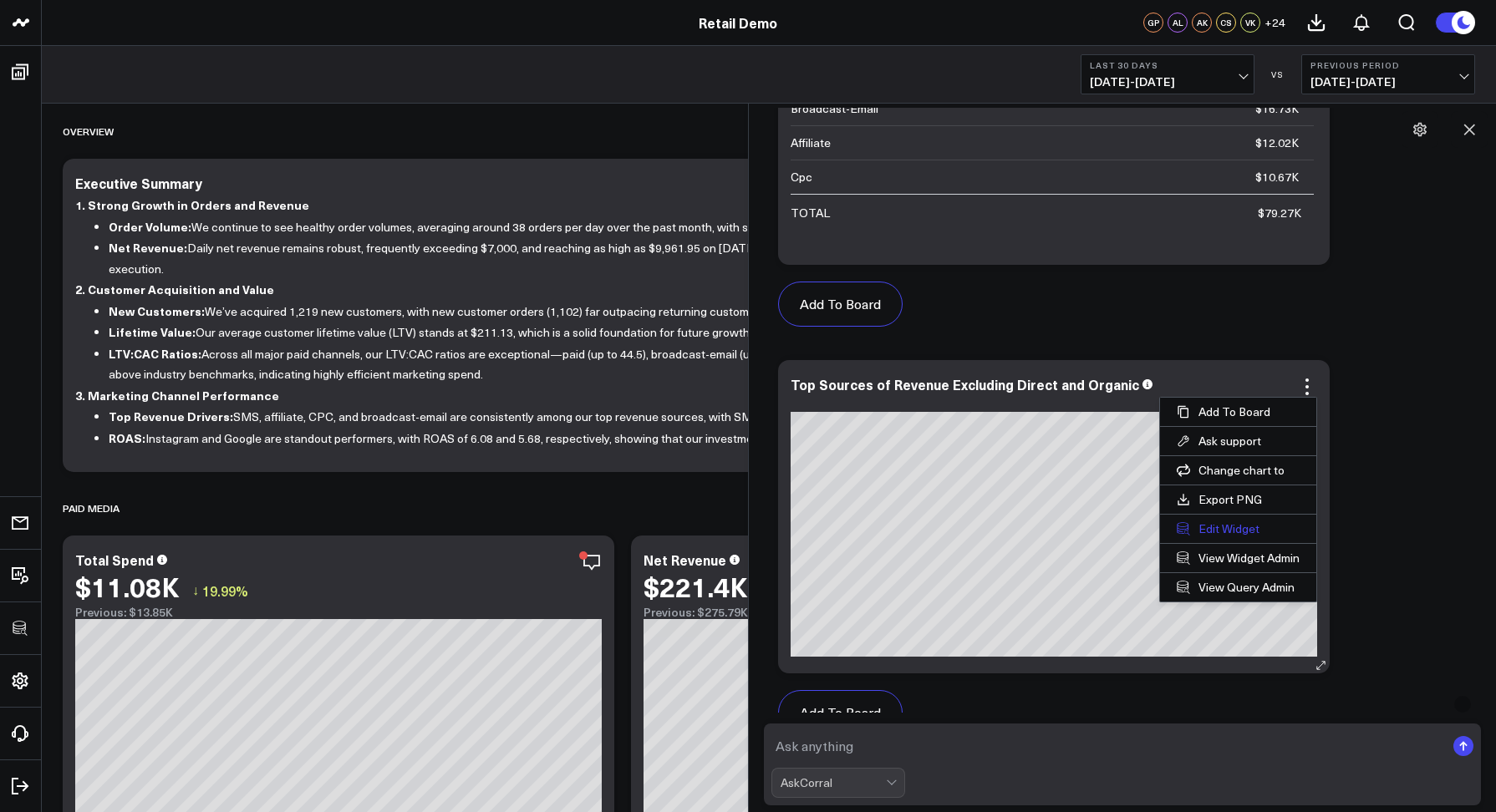
click at [1231, 522] on button "Edit Widget" at bounding box center [1238, 528] width 156 height 28
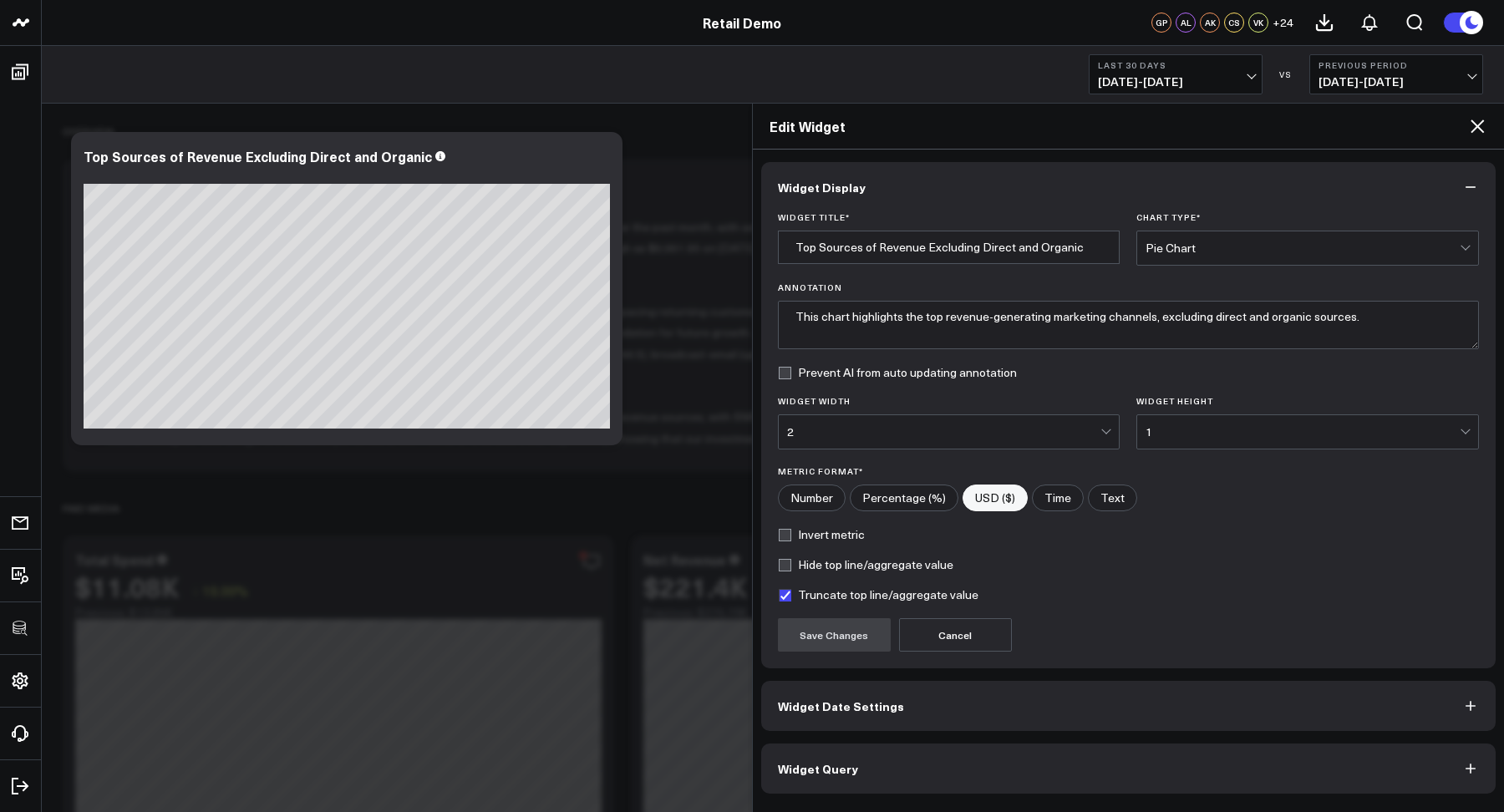
click at [835, 757] on button "Widget Query" at bounding box center [1129, 769] width 735 height 51
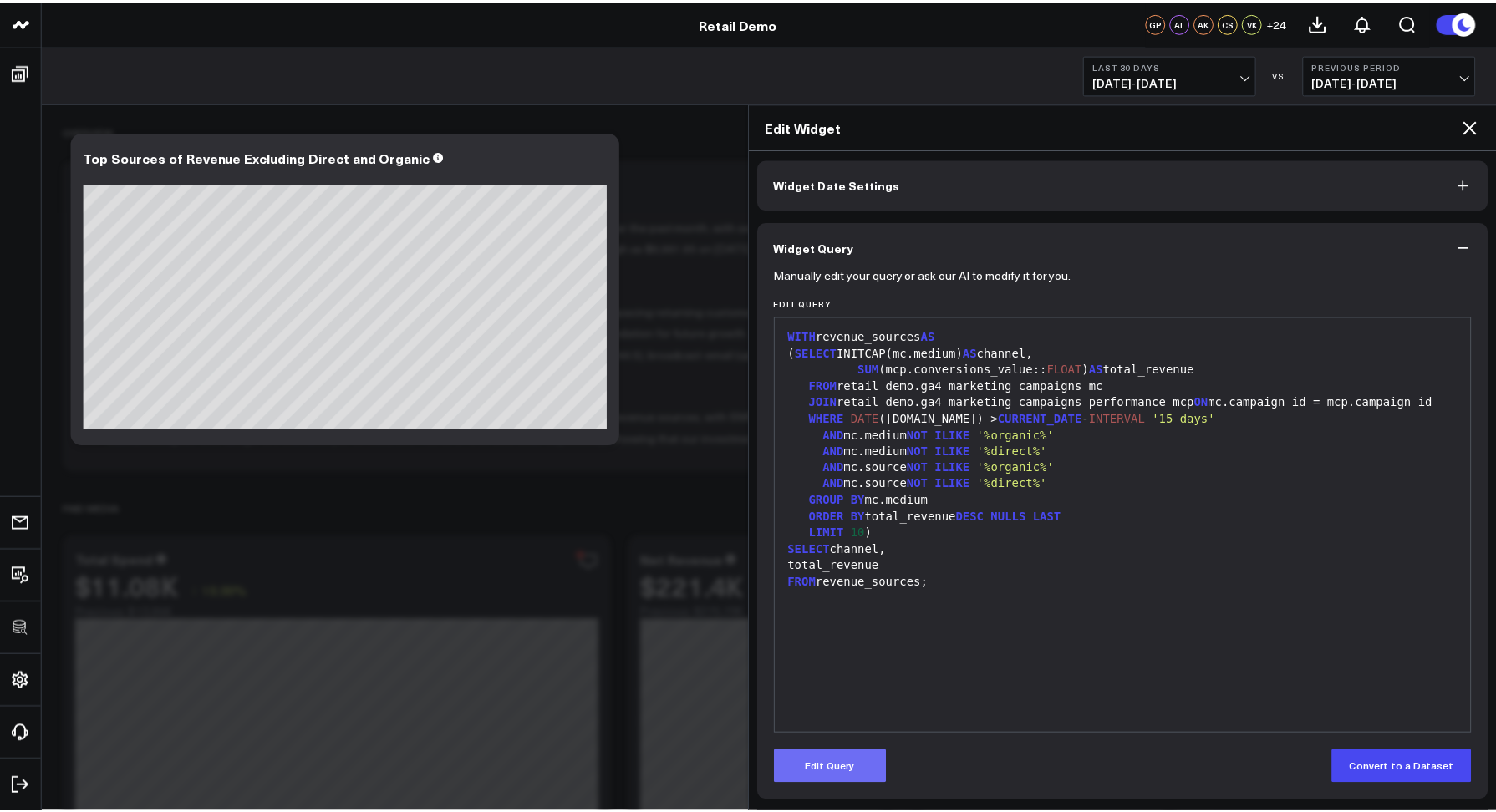
scroll to position [67, 0]
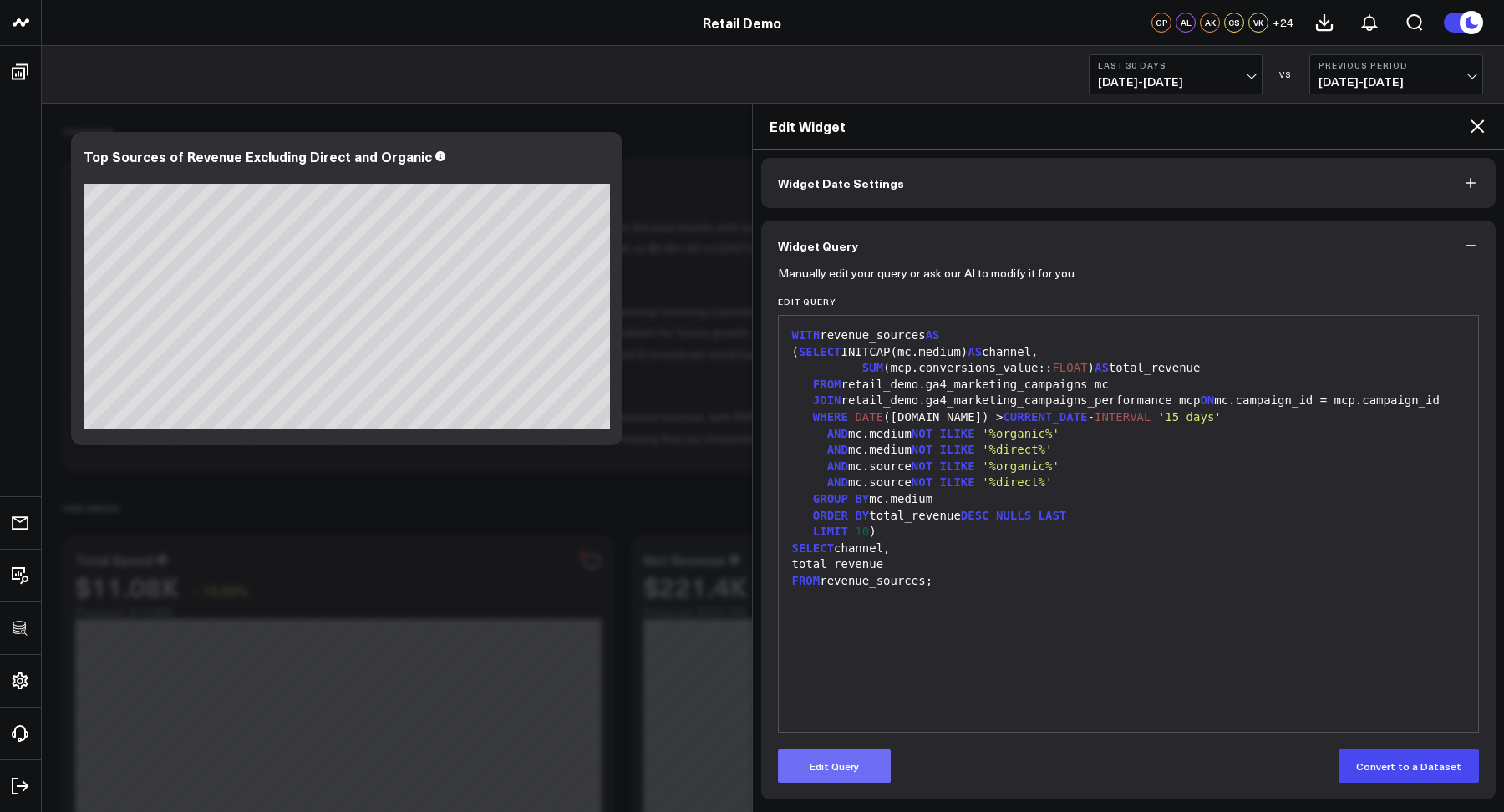
click at [824, 765] on button "Edit Query" at bounding box center [835, 766] width 113 height 33
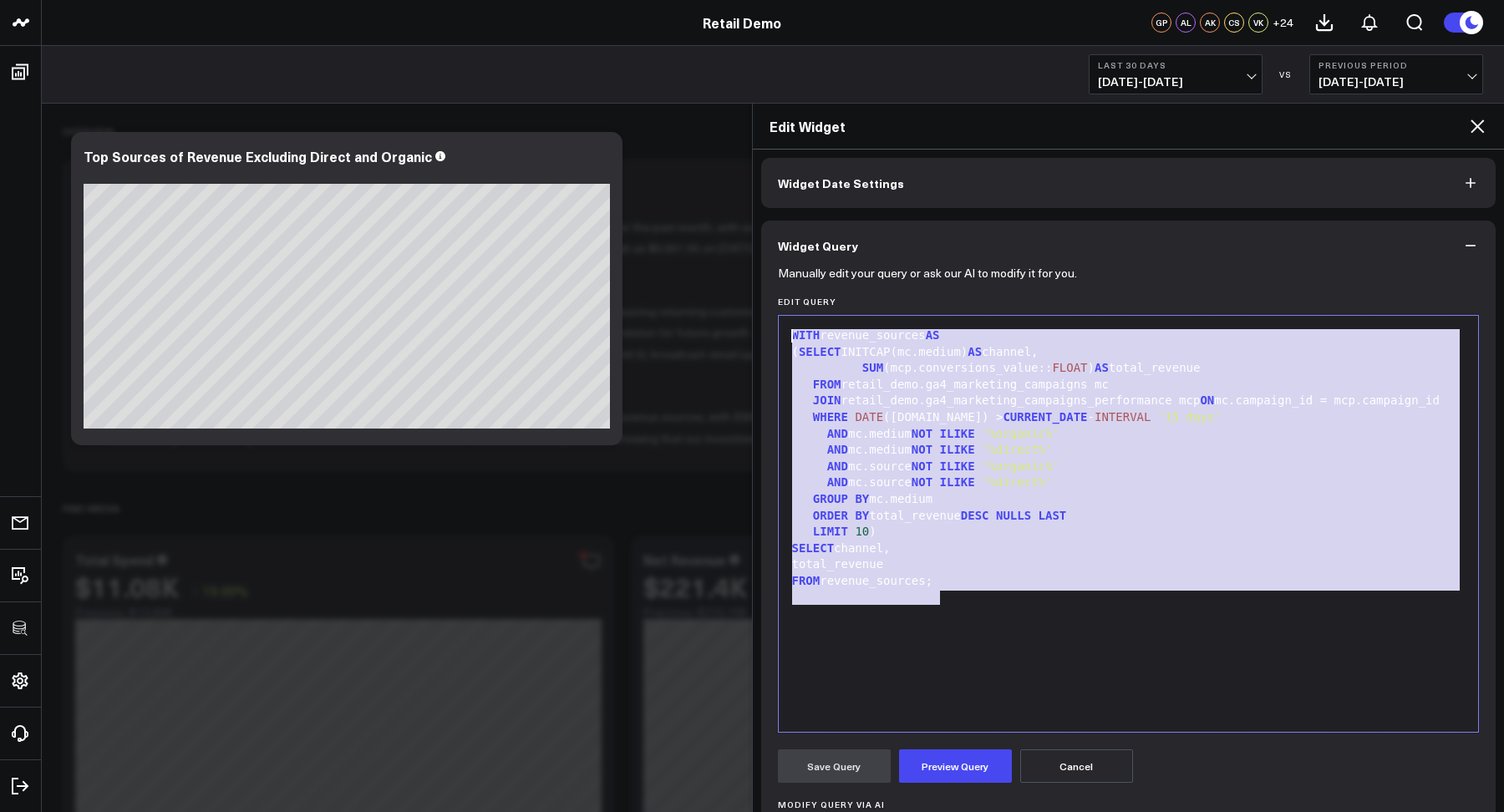
drag, startPoint x: 961, startPoint y: 597, endPoint x: 754, endPoint y: 302, distance: 360.4
click at [754, 302] on div "Widget Display Widget Date Settings Widget Query Manually edit your query or as…" at bounding box center [1129, 481] width 752 height 662
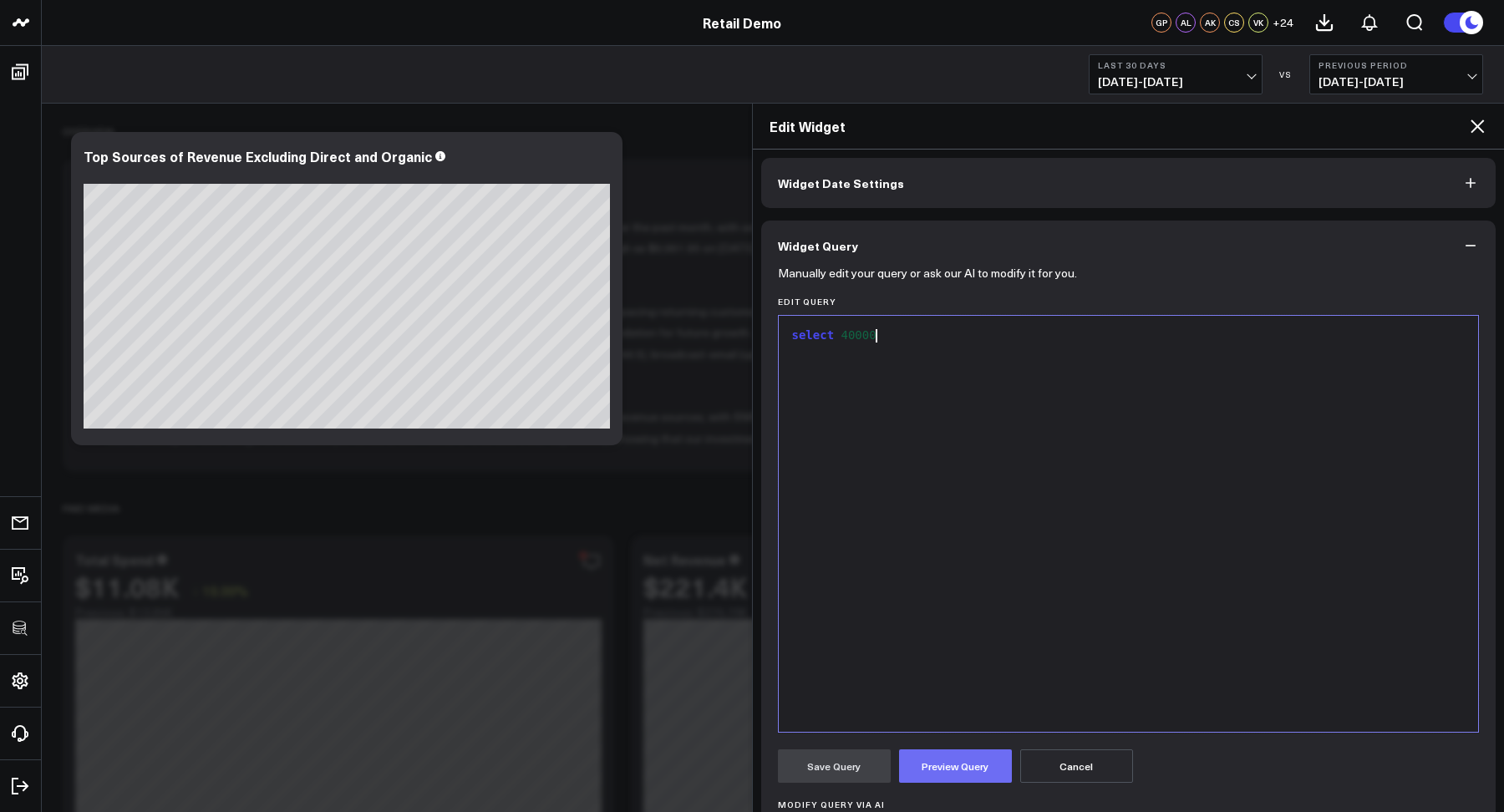
click at [977, 757] on button "Preview Query" at bounding box center [956, 766] width 113 height 33
click at [799, 756] on button "Save Query" at bounding box center [835, 766] width 113 height 33
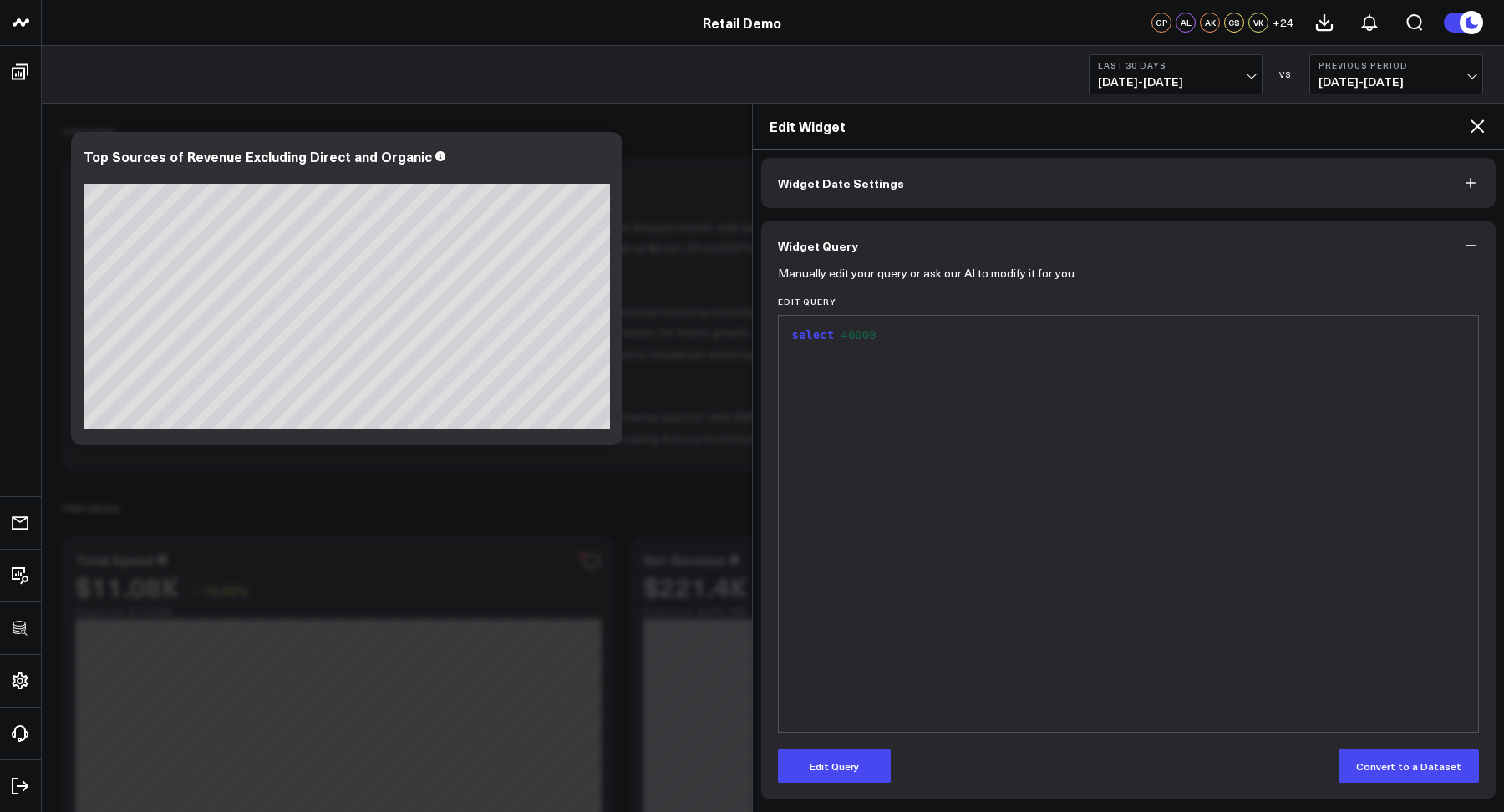
click at [1480, 124] on icon at bounding box center [1478, 126] width 14 height 14
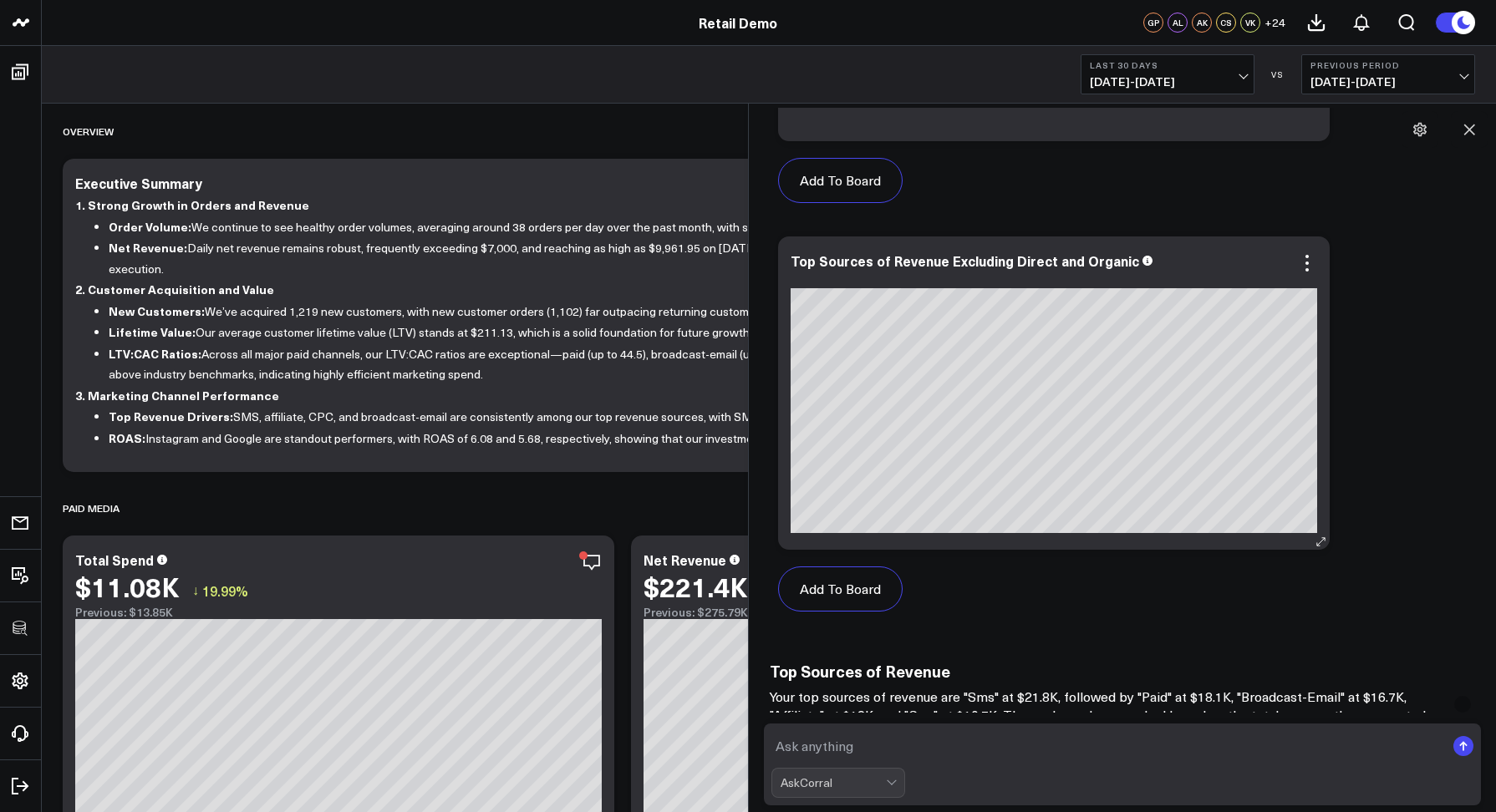
scroll to position [1411, 0]
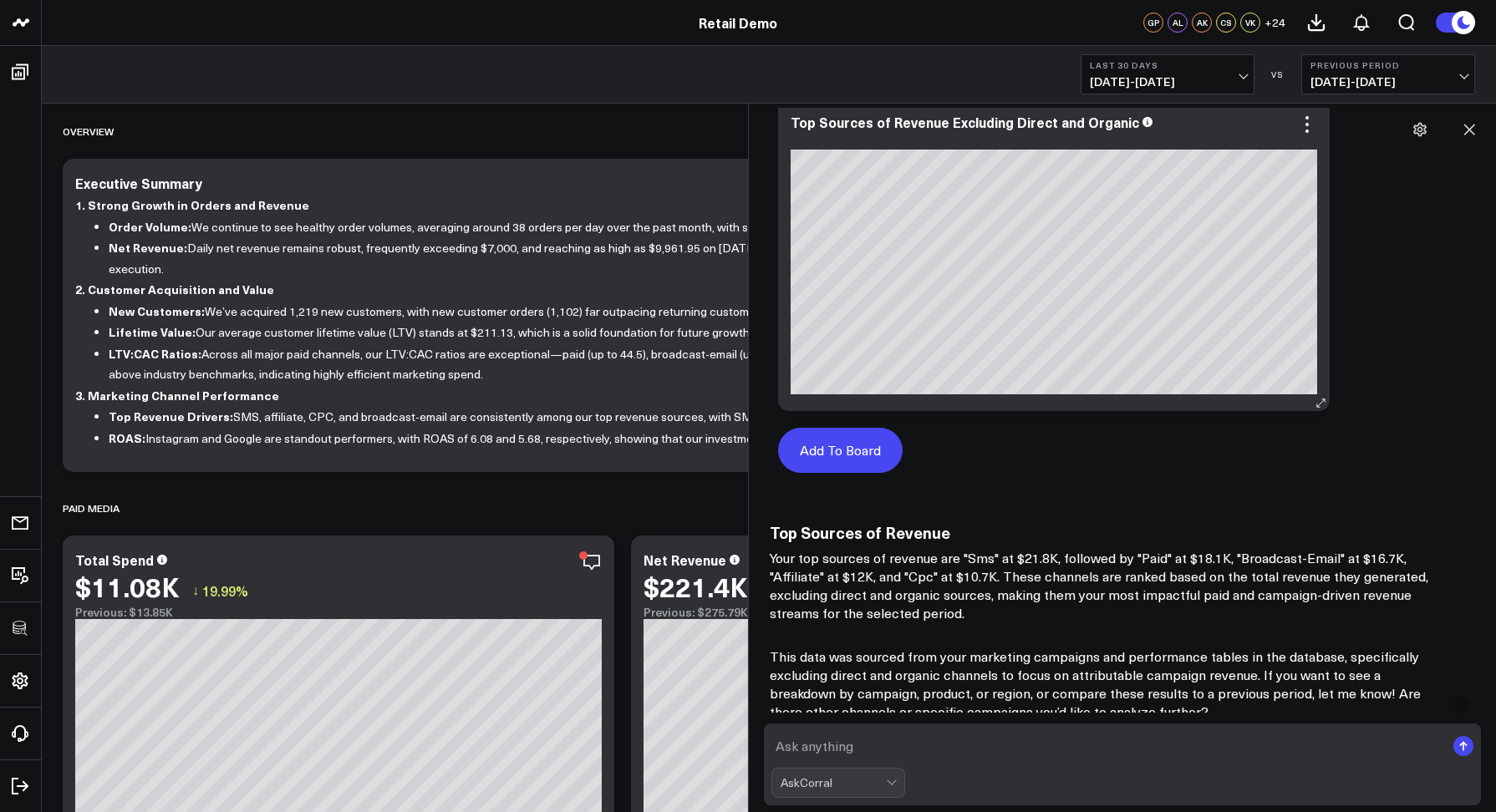
click at [840, 434] on button "Add To Board" at bounding box center [840, 450] width 124 height 45
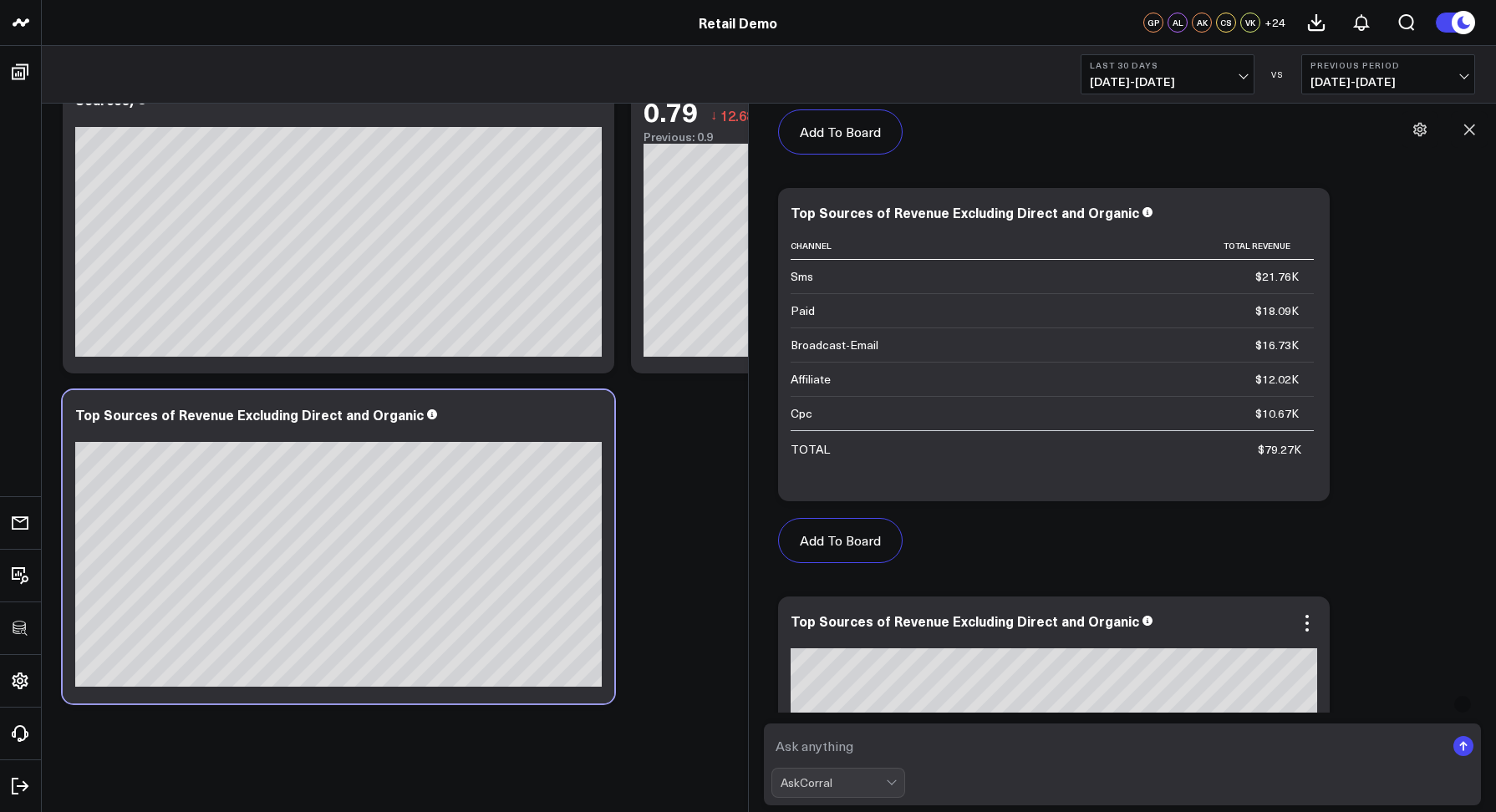
scroll to position [903, 0]
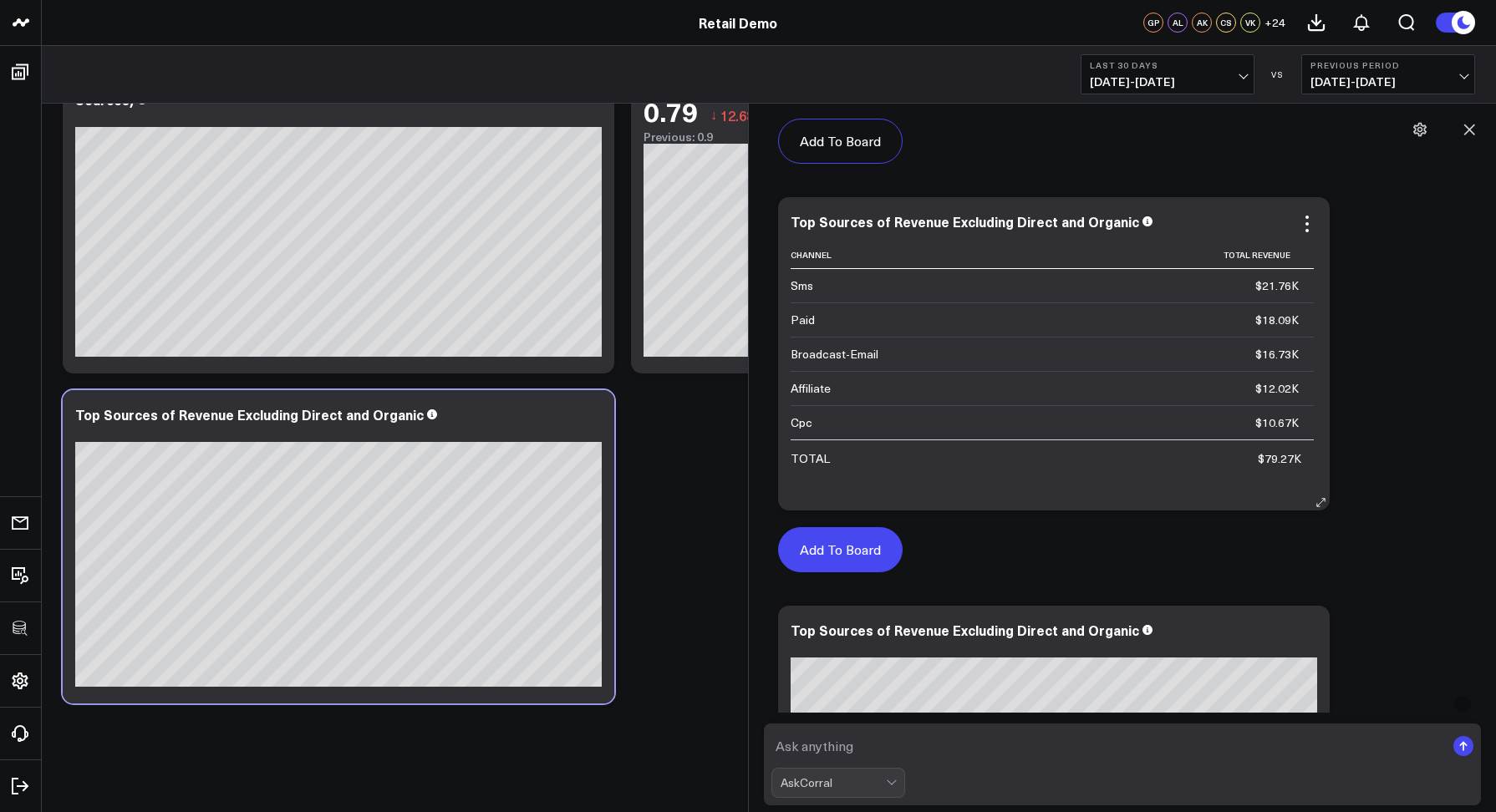
click at [845, 547] on button "Add To Board" at bounding box center [840, 550] width 124 height 45
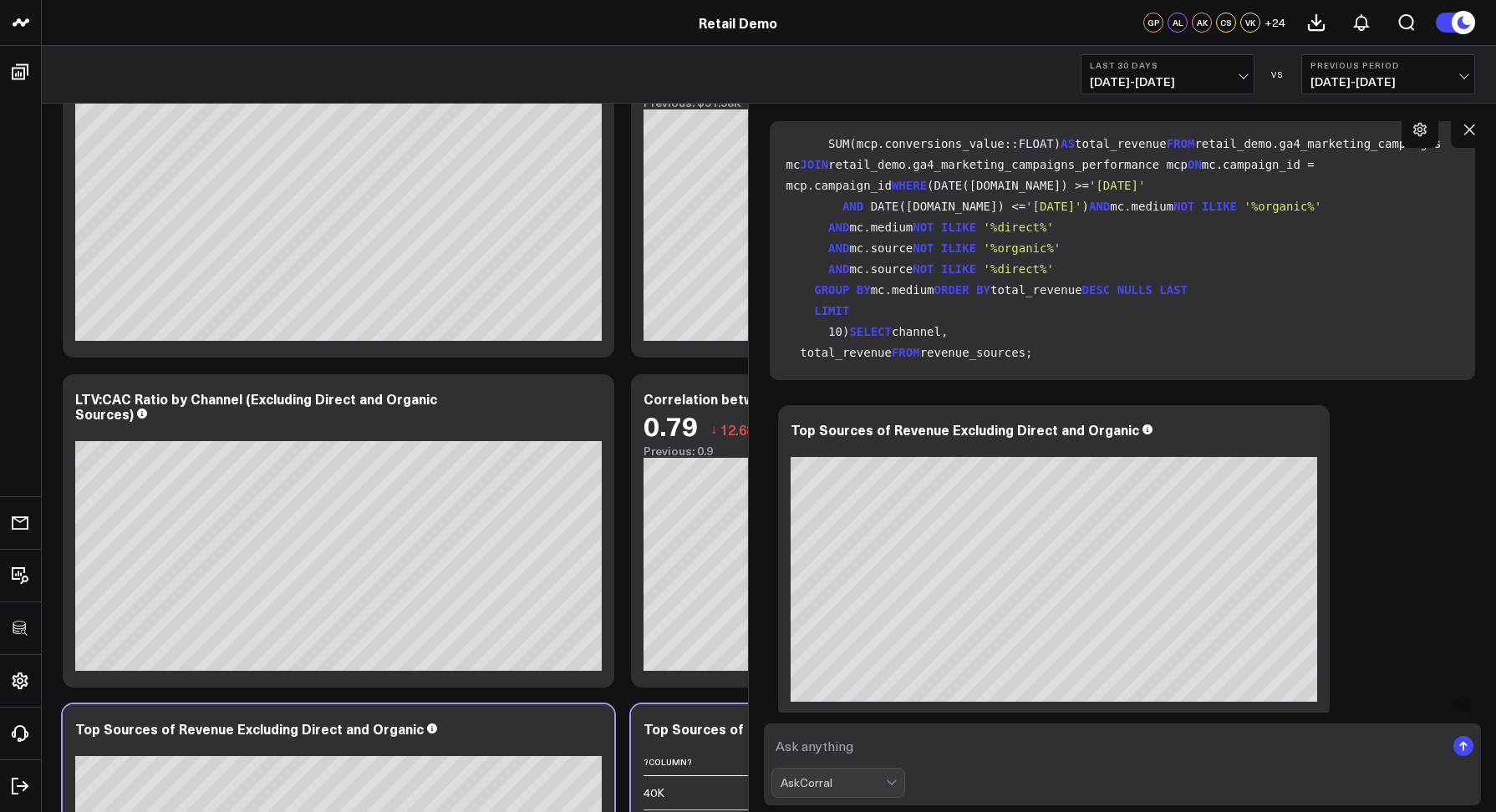
scroll to position [0, 0]
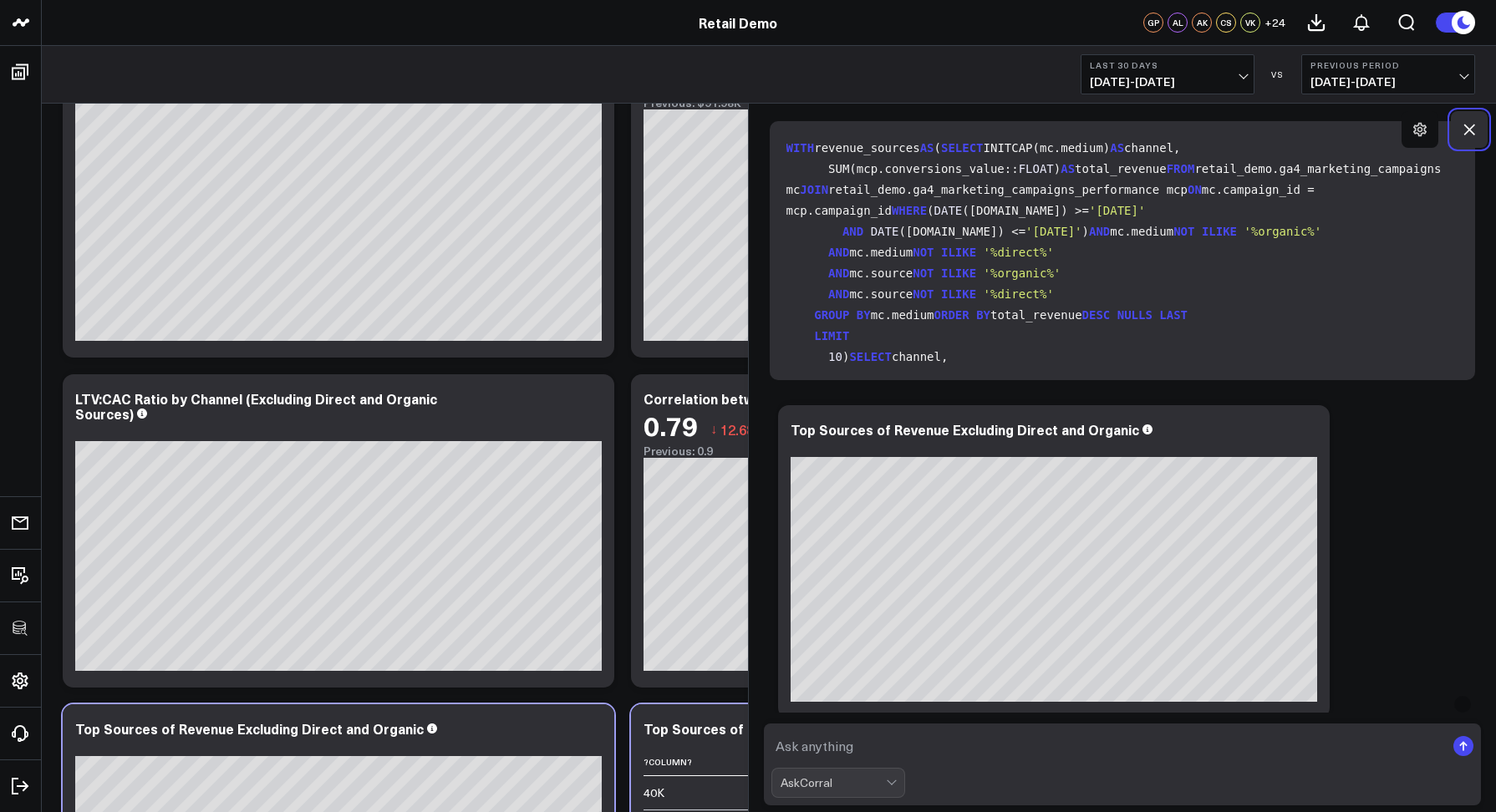
click at [1470, 135] on icon at bounding box center [1469, 129] width 17 height 17
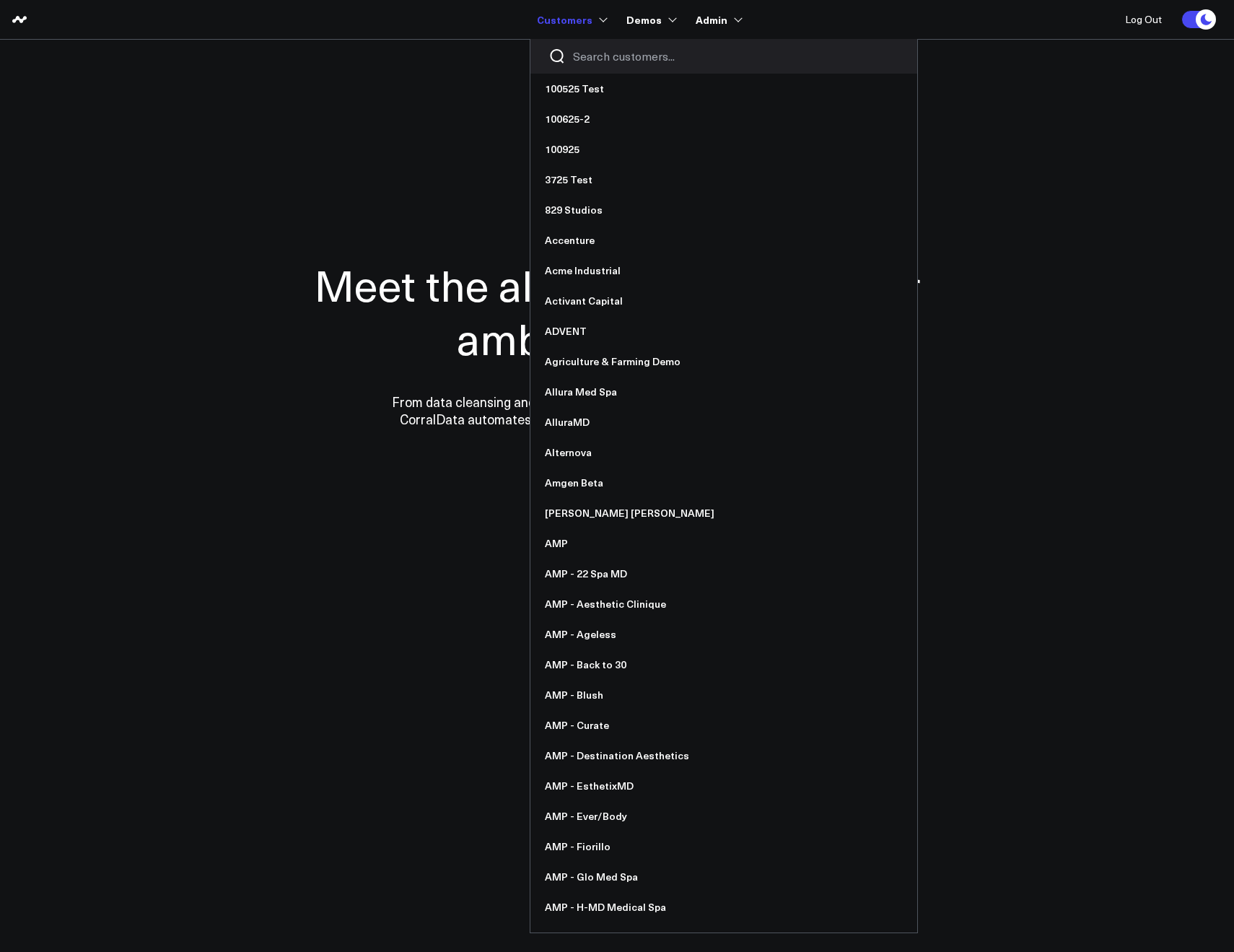
click at [570, 58] on div at bounding box center [723, 55] width 387 height 34
click at [580, 55] on input "Search customers input" at bounding box center [736, 56] width 326 height 16
type input "i"
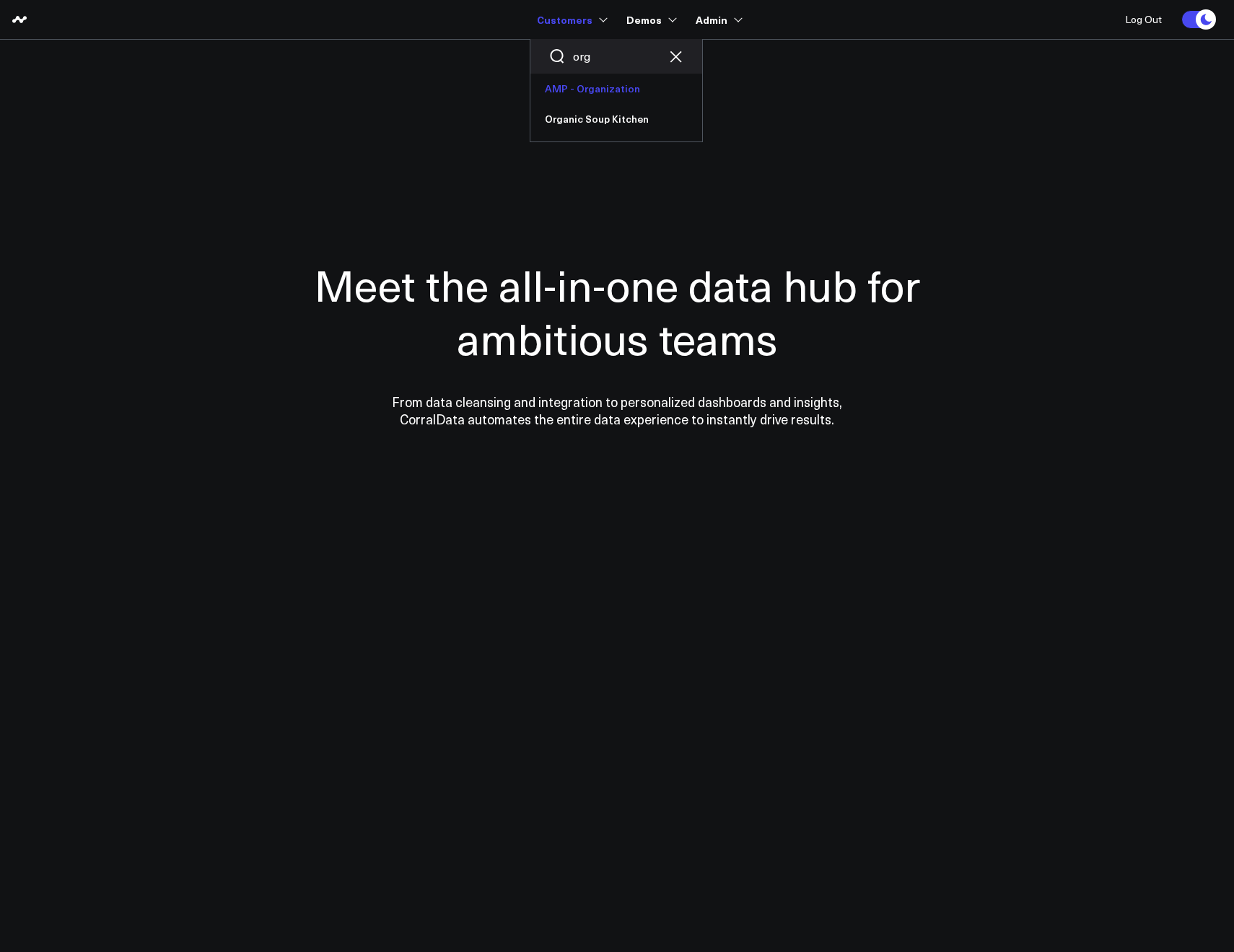
type input "org"
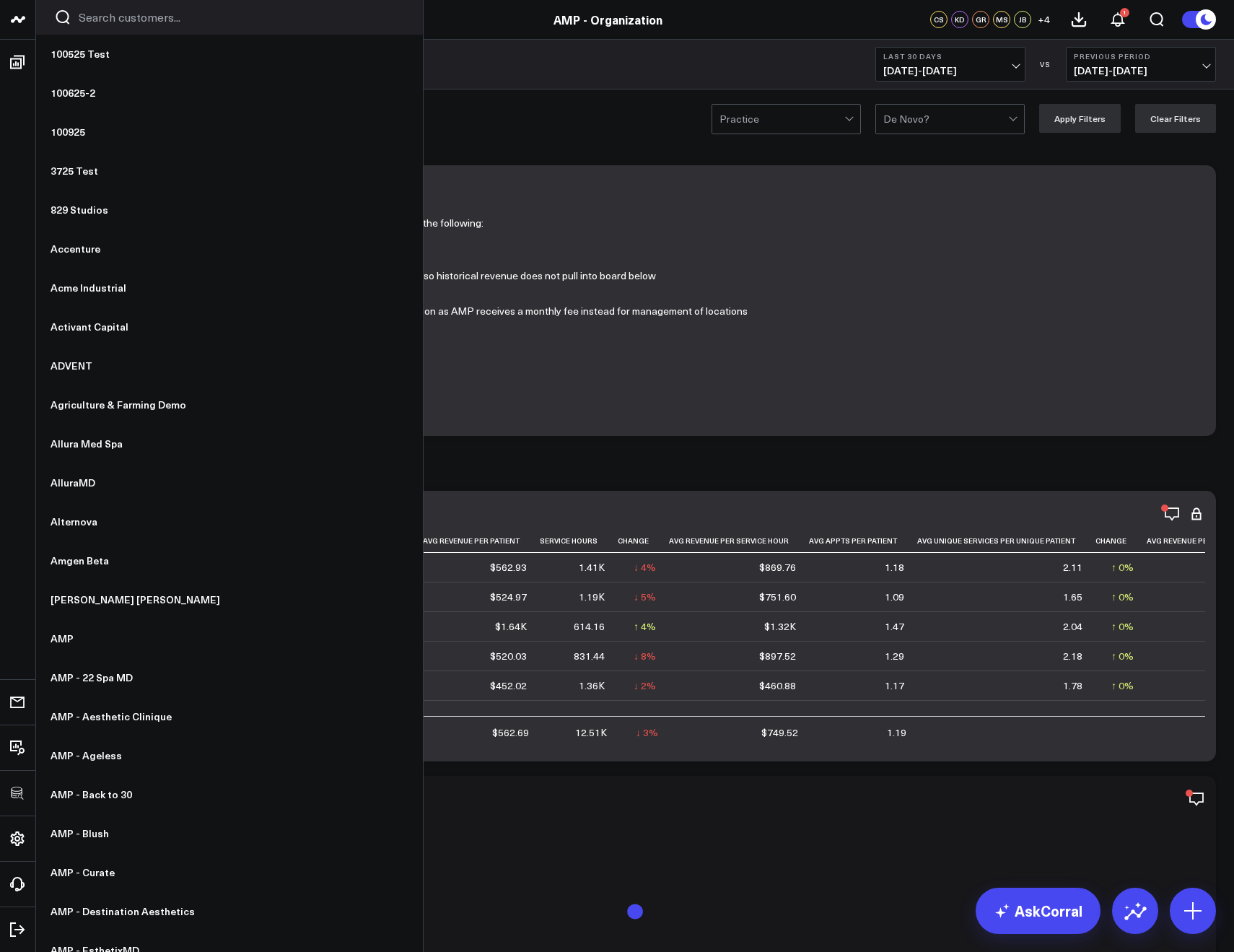
click at [81, 23] on input "Search customers input" at bounding box center [242, 17] width 326 height 16
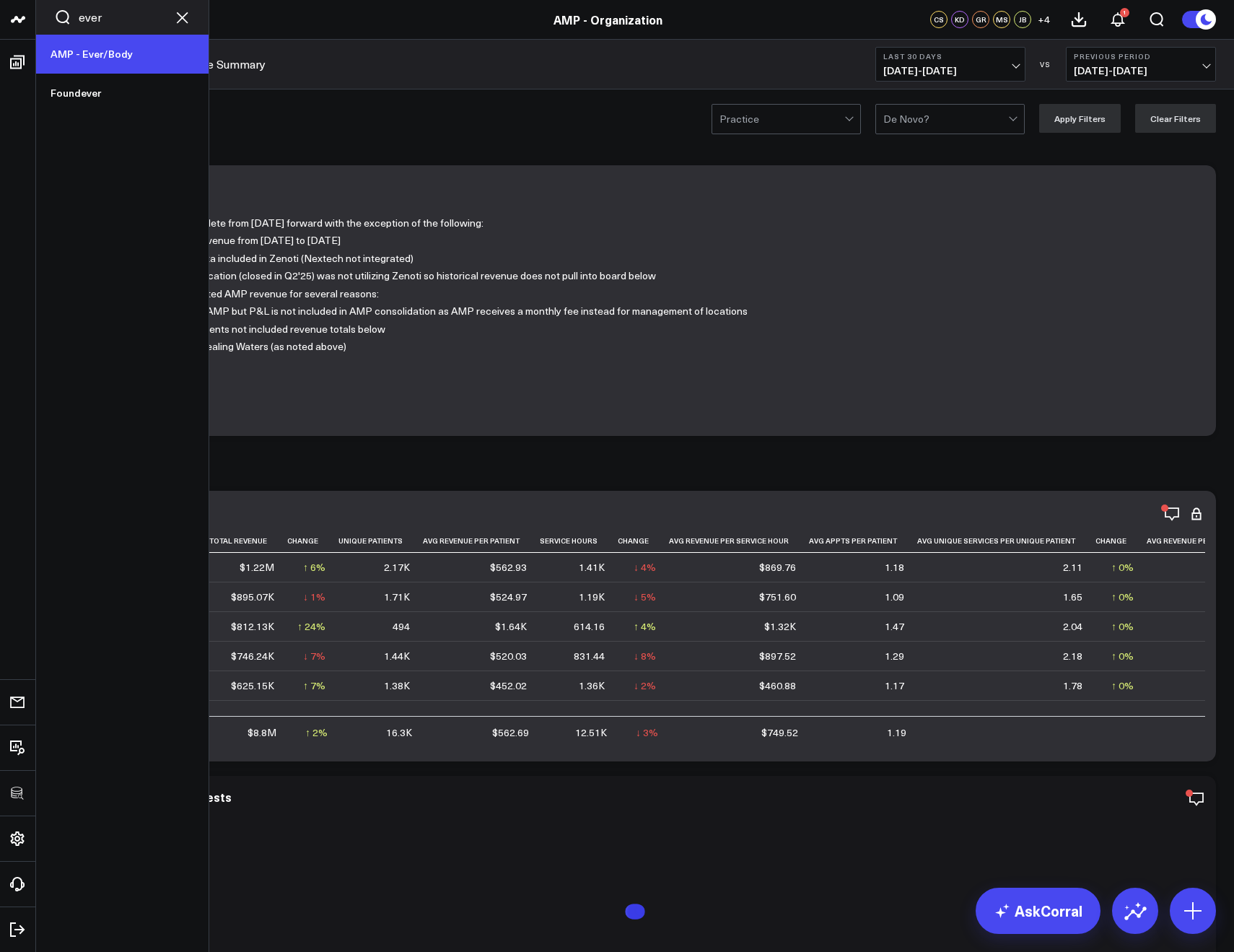
type input "ever"
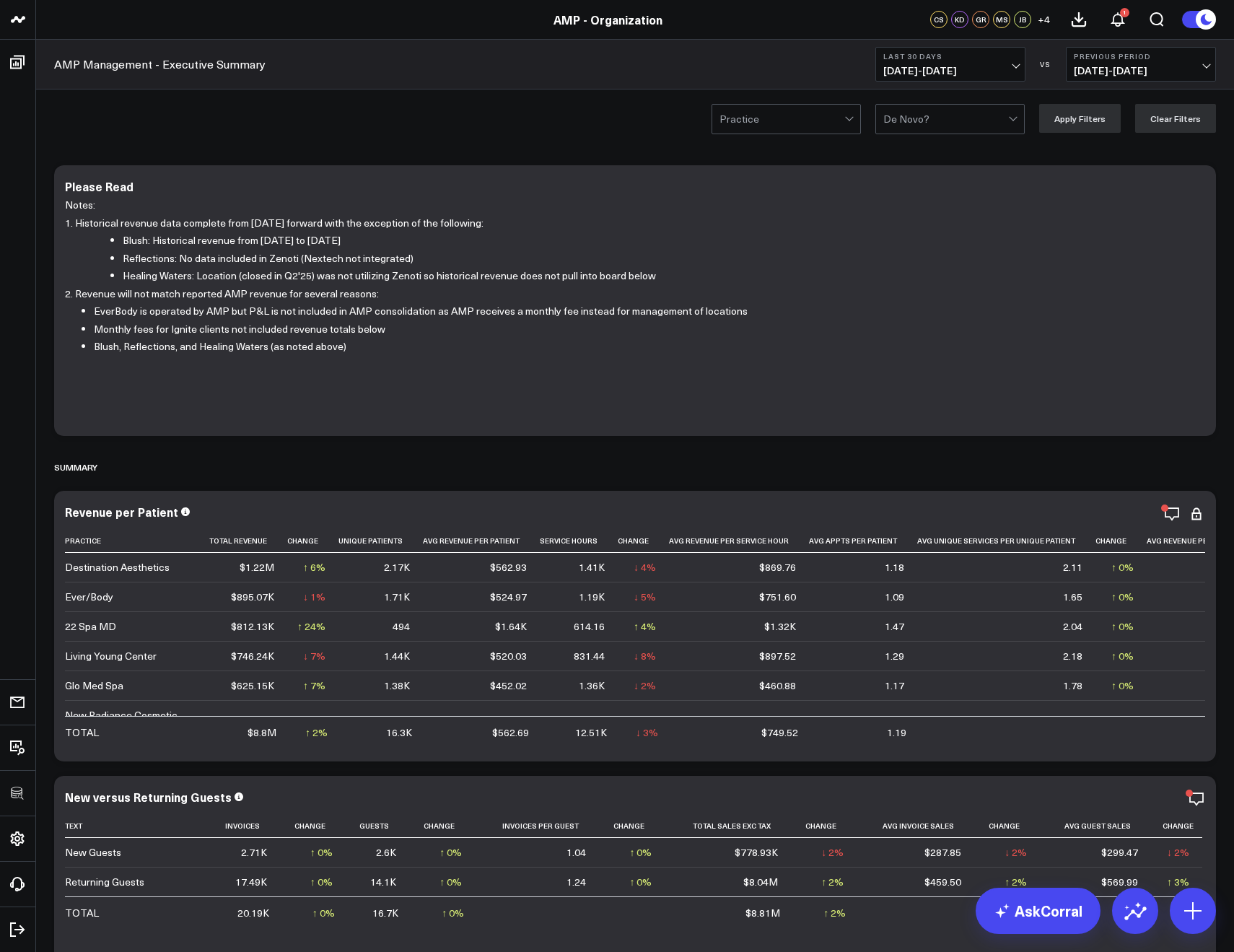
click at [915, 68] on span "09/13/25 - 10/12/25" at bounding box center [950, 70] width 134 height 12
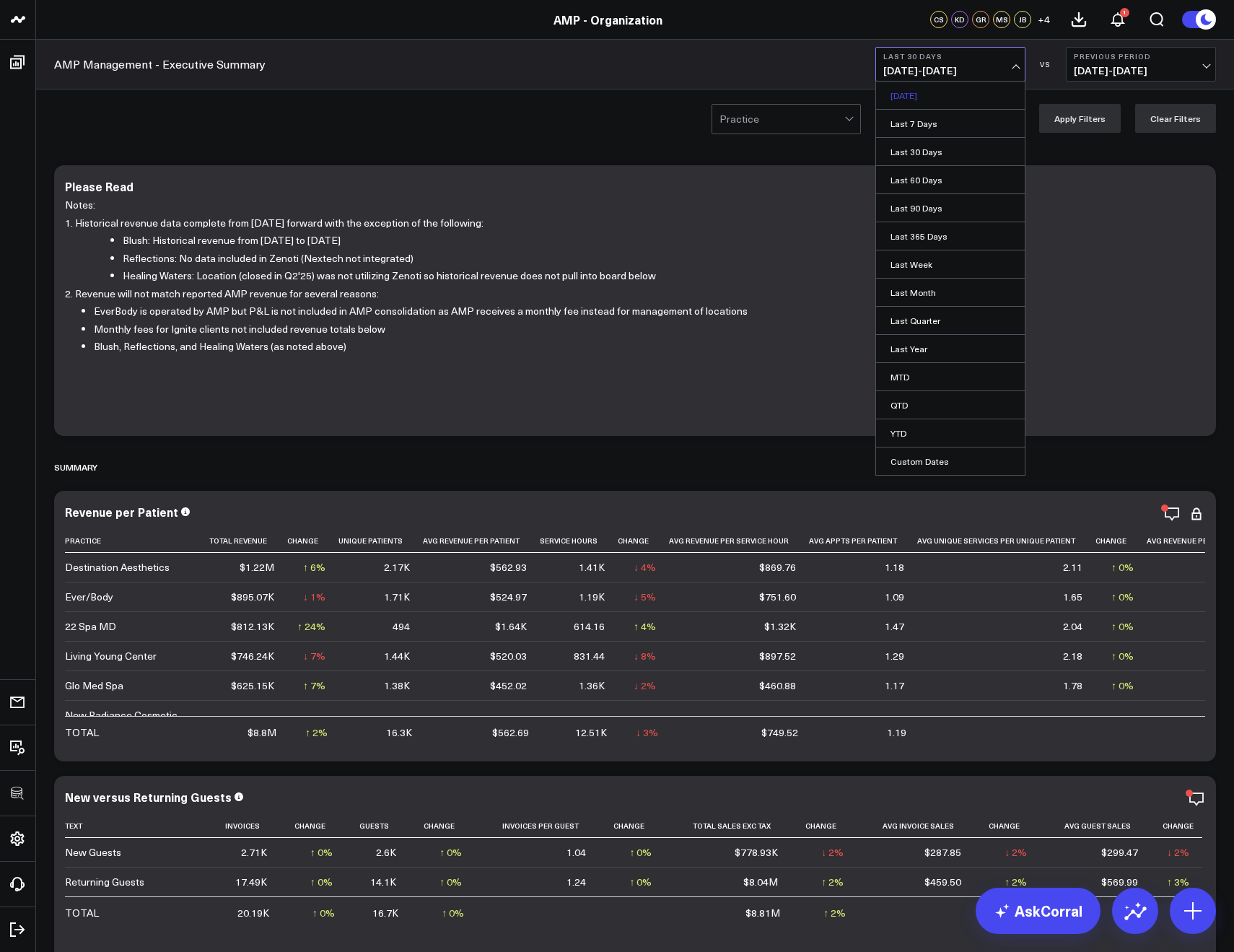
click at [896, 96] on link "Yesterday" at bounding box center [950, 95] width 148 height 28
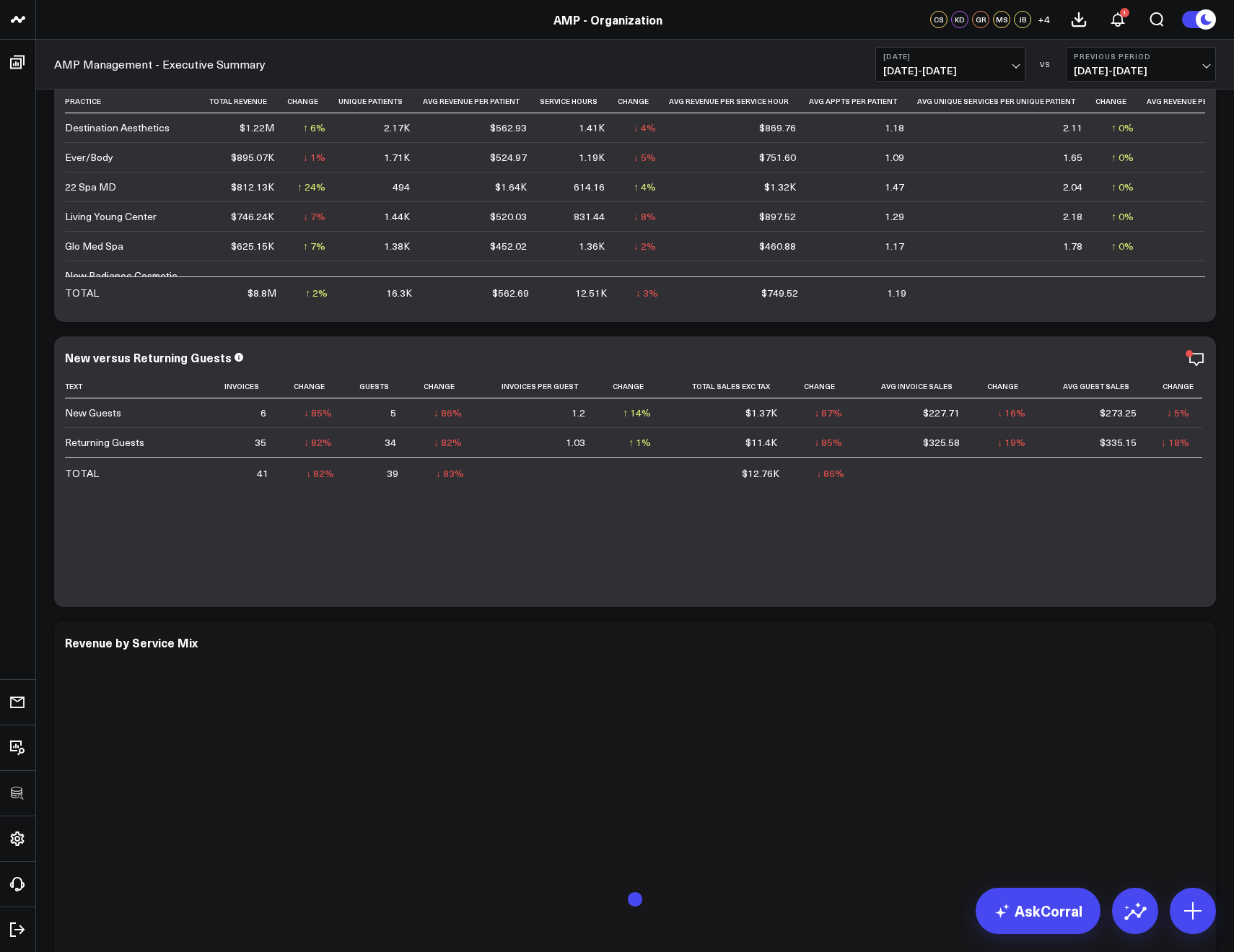
scroll to position [500, 0]
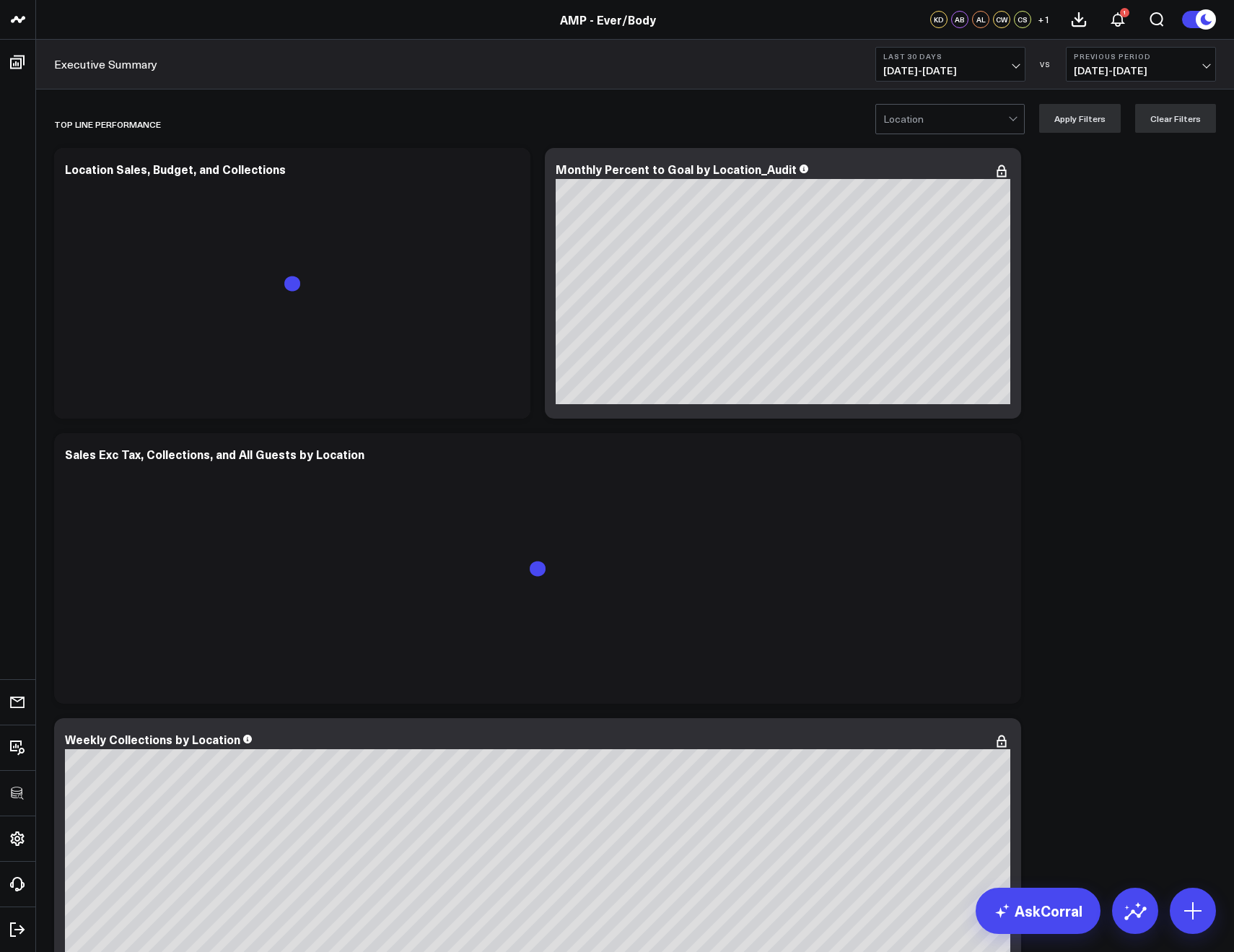
click at [917, 70] on span "[DATE] - [DATE]" at bounding box center [950, 70] width 134 height 12
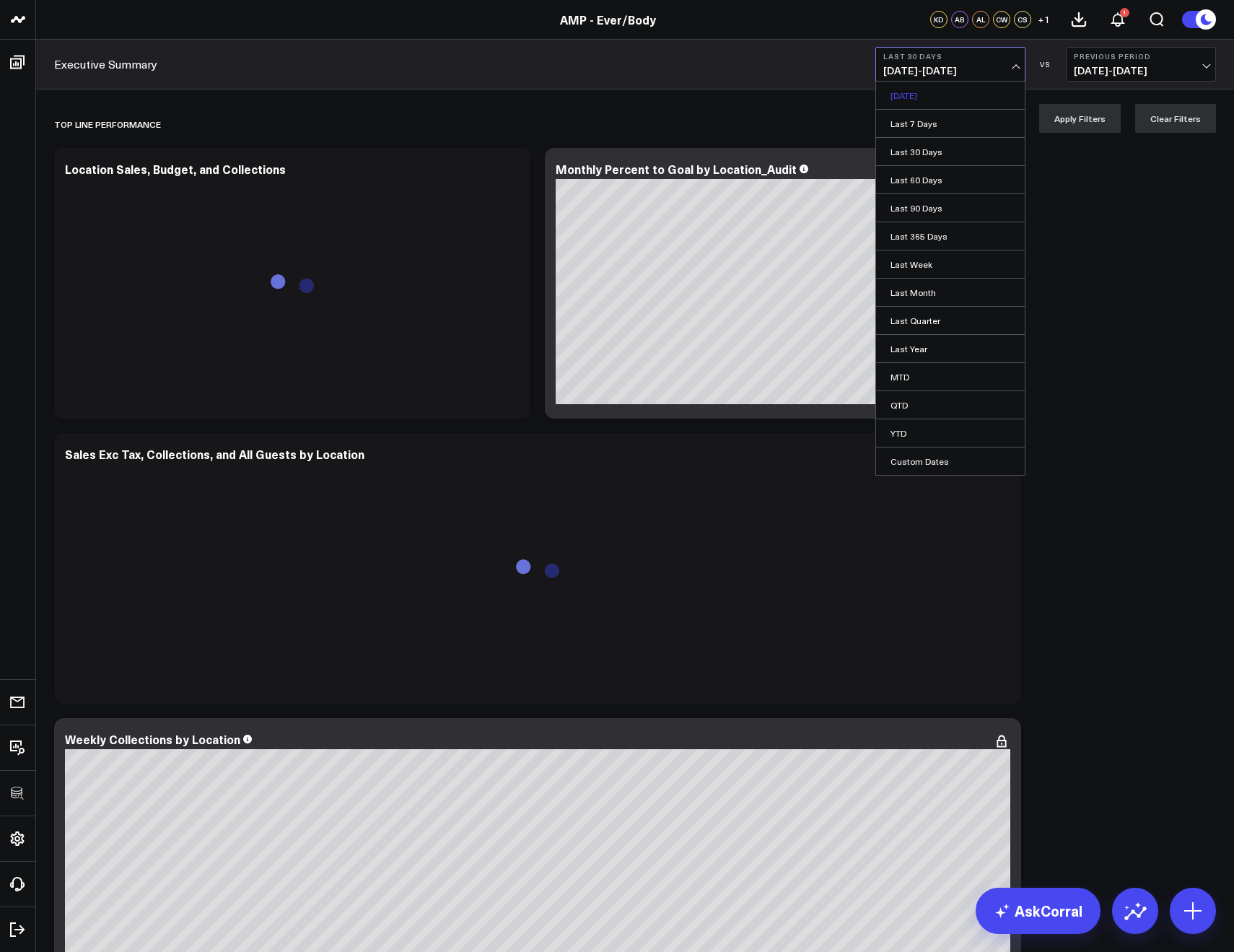
click at [915, 89] on link "[DATE]" at bounding box center [950, 95] width 148 height 28
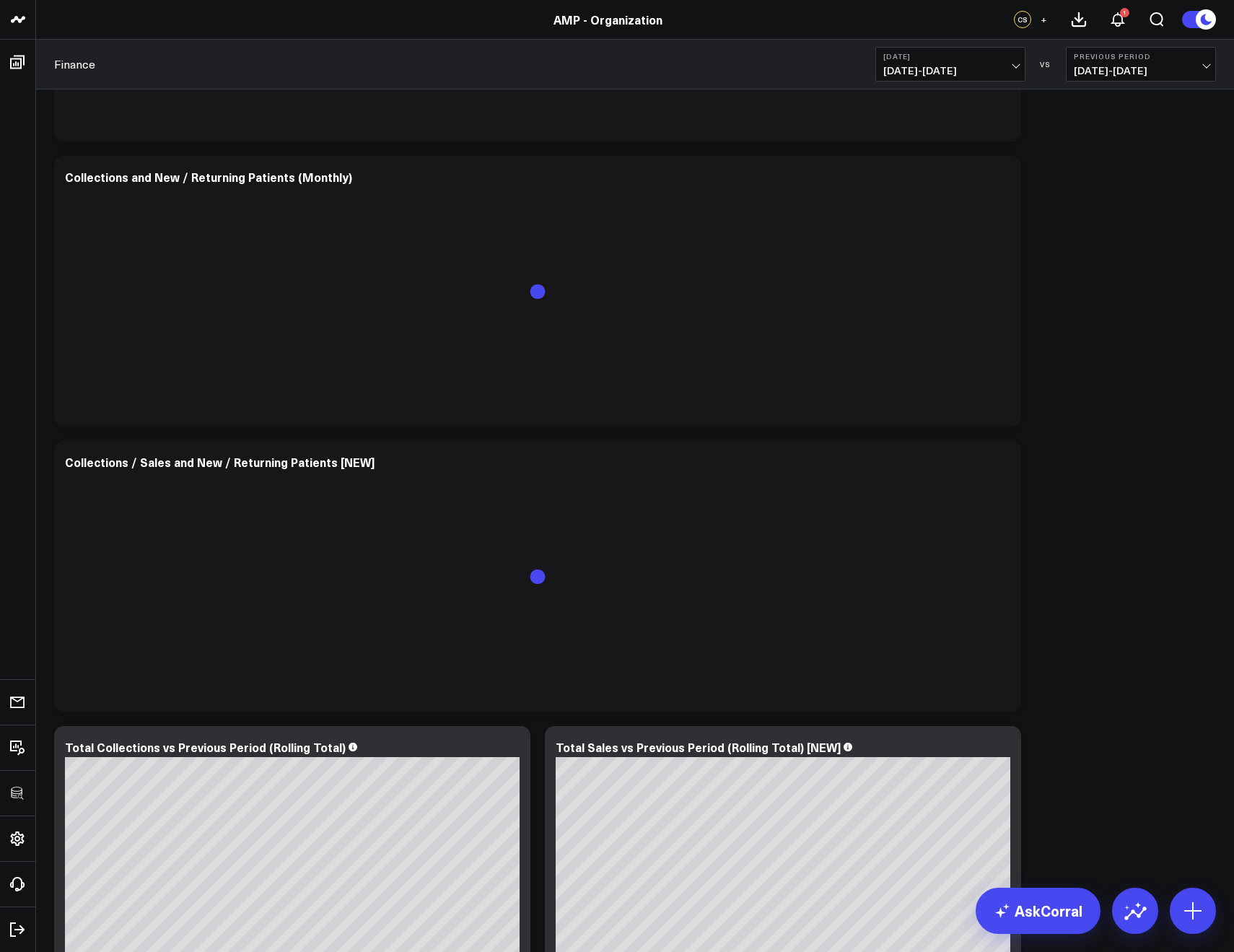
scroll to position [1592, 0]
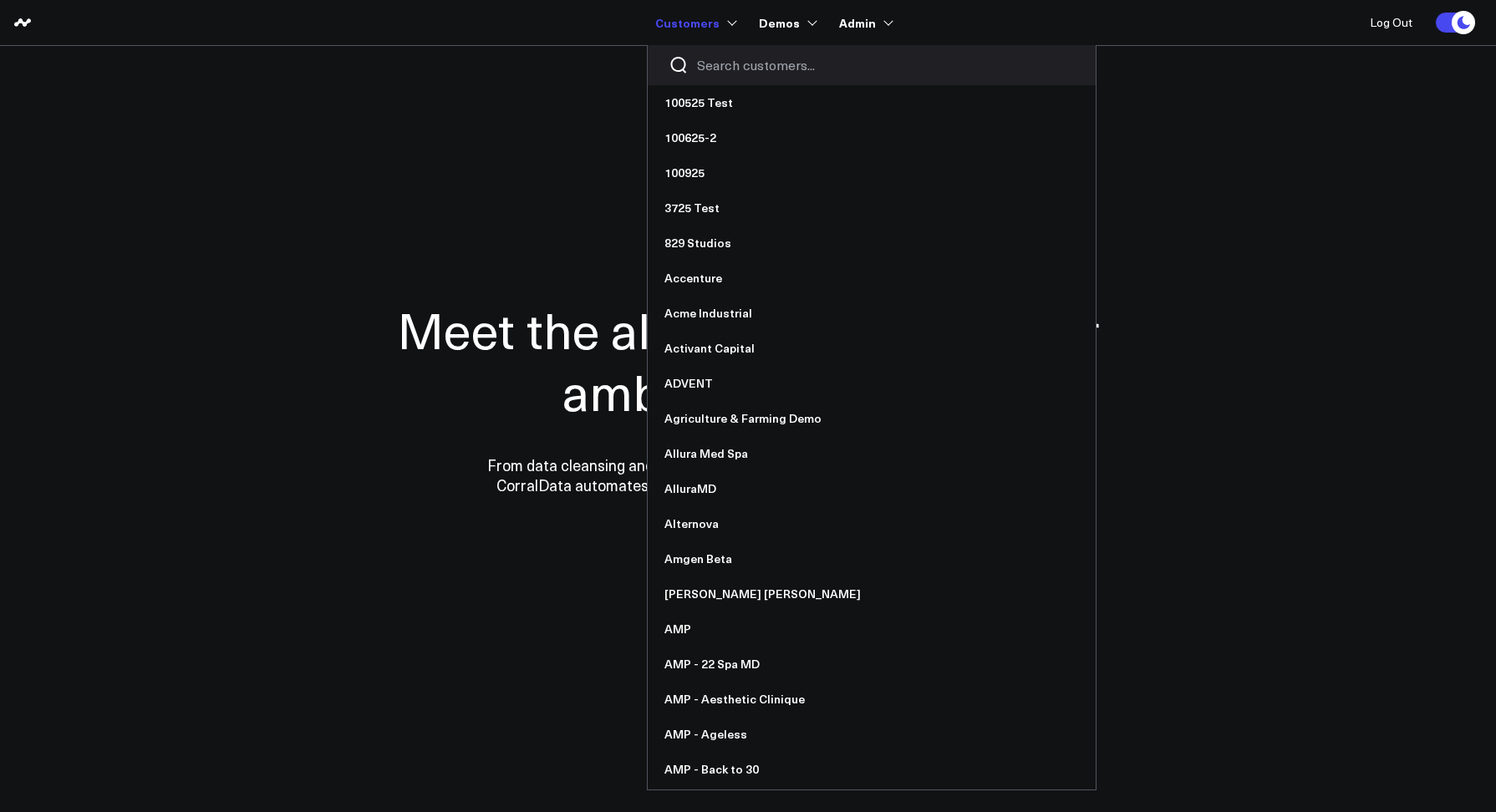
click at [711, 52] on div at bounding box center [871, 64] width 448 height 40
click at [713, 59] on input "Search customers input" at bounding box center [885, 65] width 378 height 18
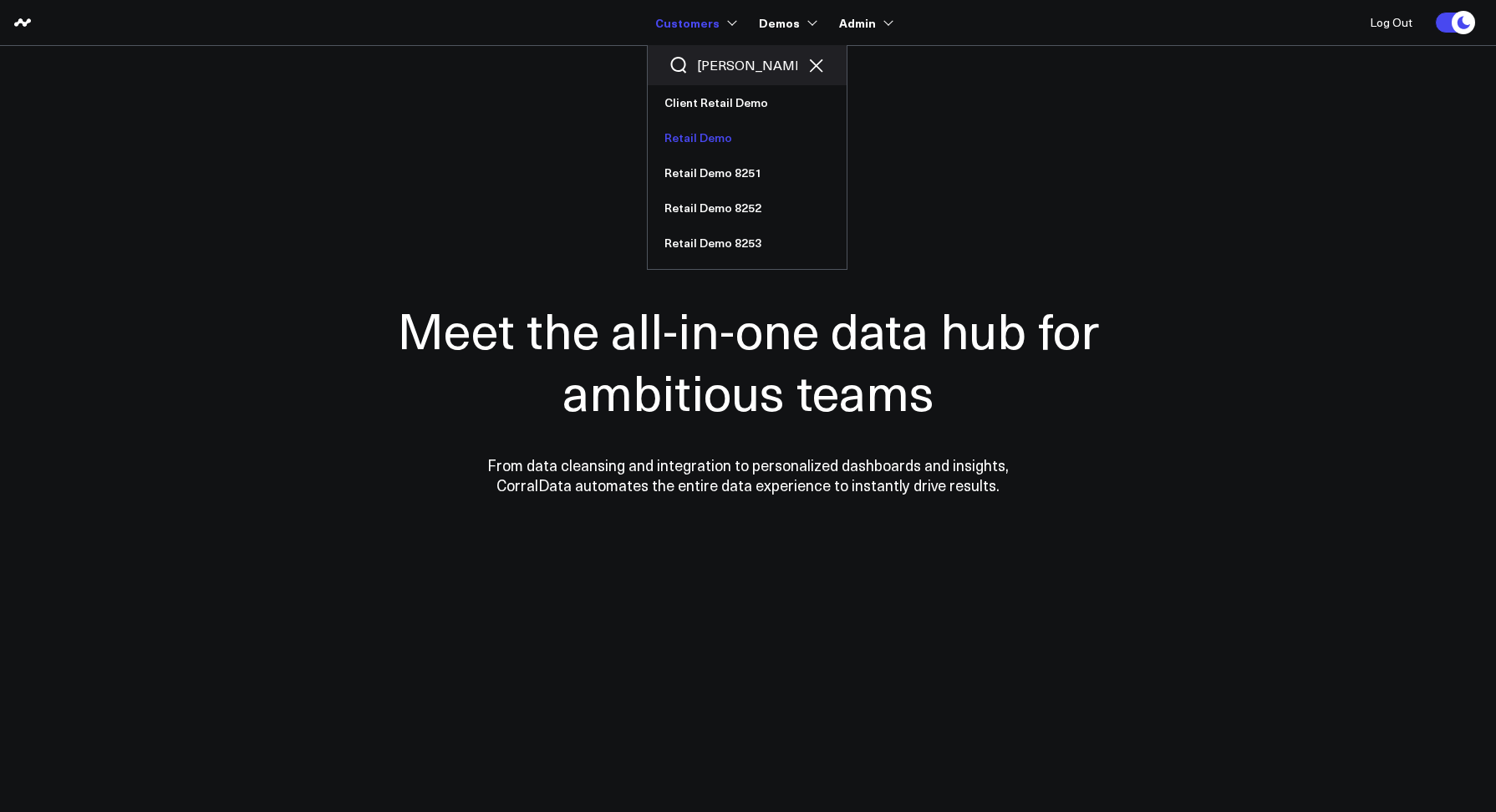
type input "[PERSON_NAME]"
click at [708, 142] on link "Retail Demo" at bounding box center [747, 138] width 199 height 35
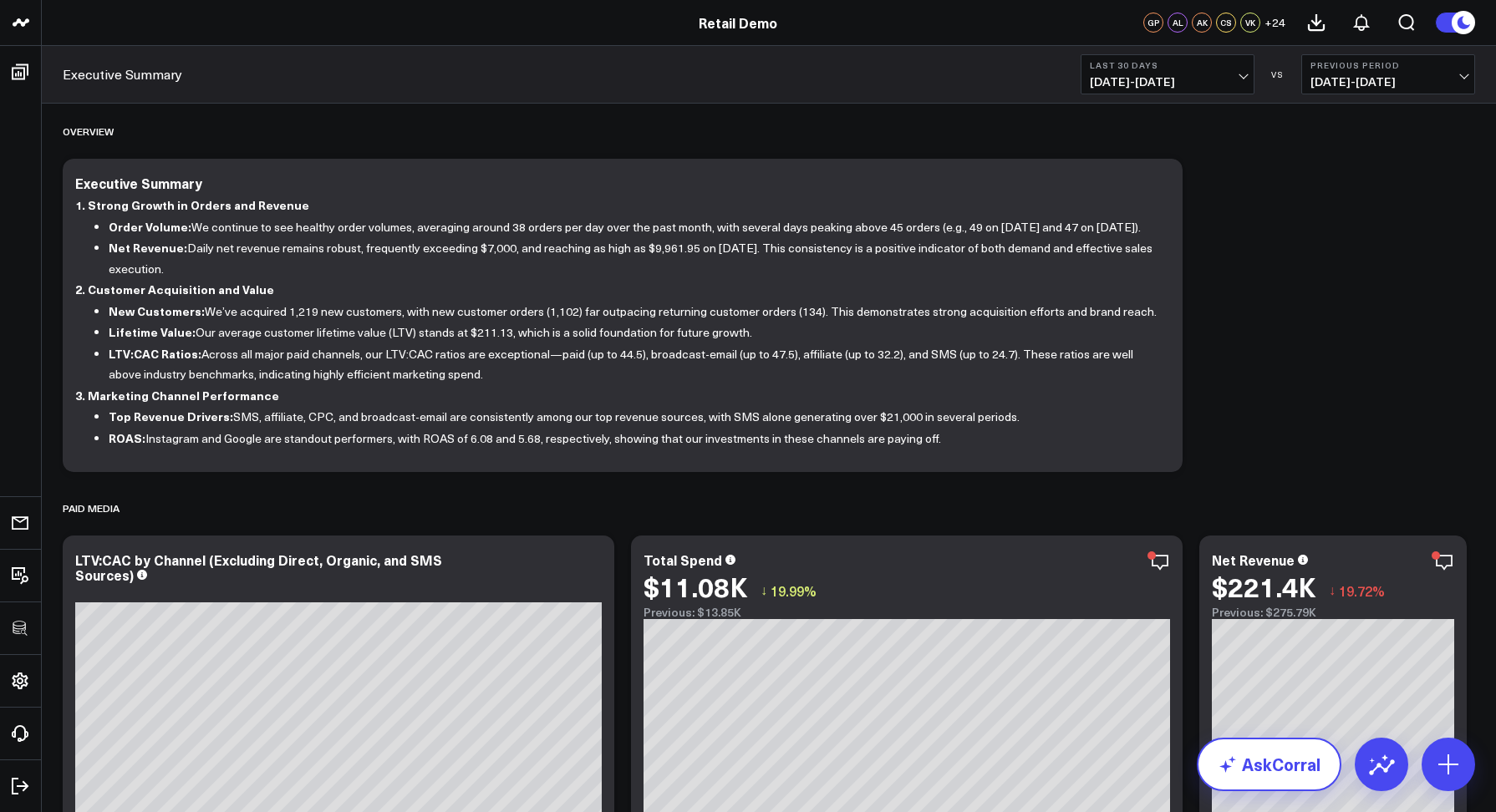
click at [1259, 769] on link "AskCorral" at bounding box center [1269, 764] width 145 height 53
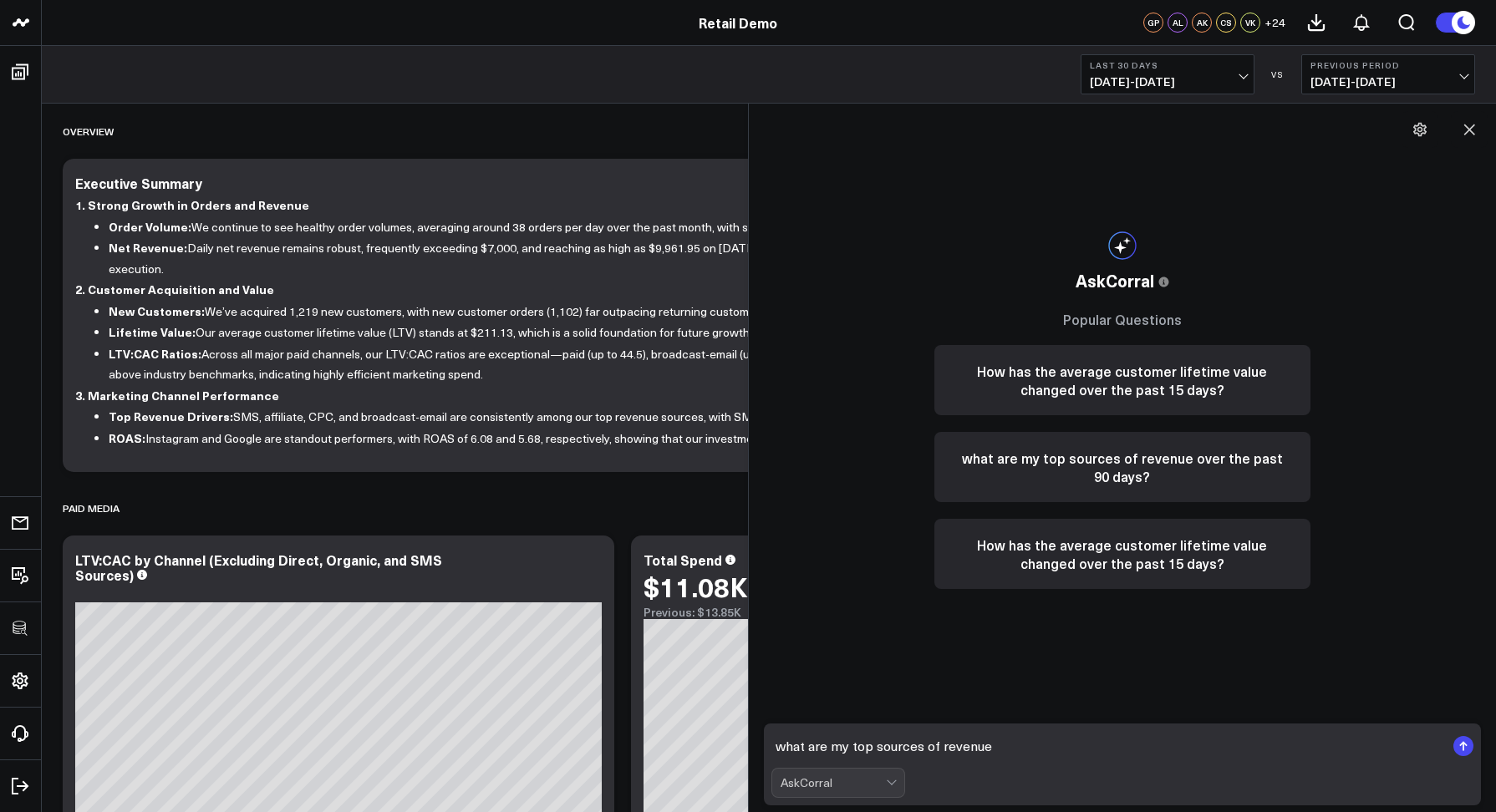
type textarea "what are my top sources of revenue?"
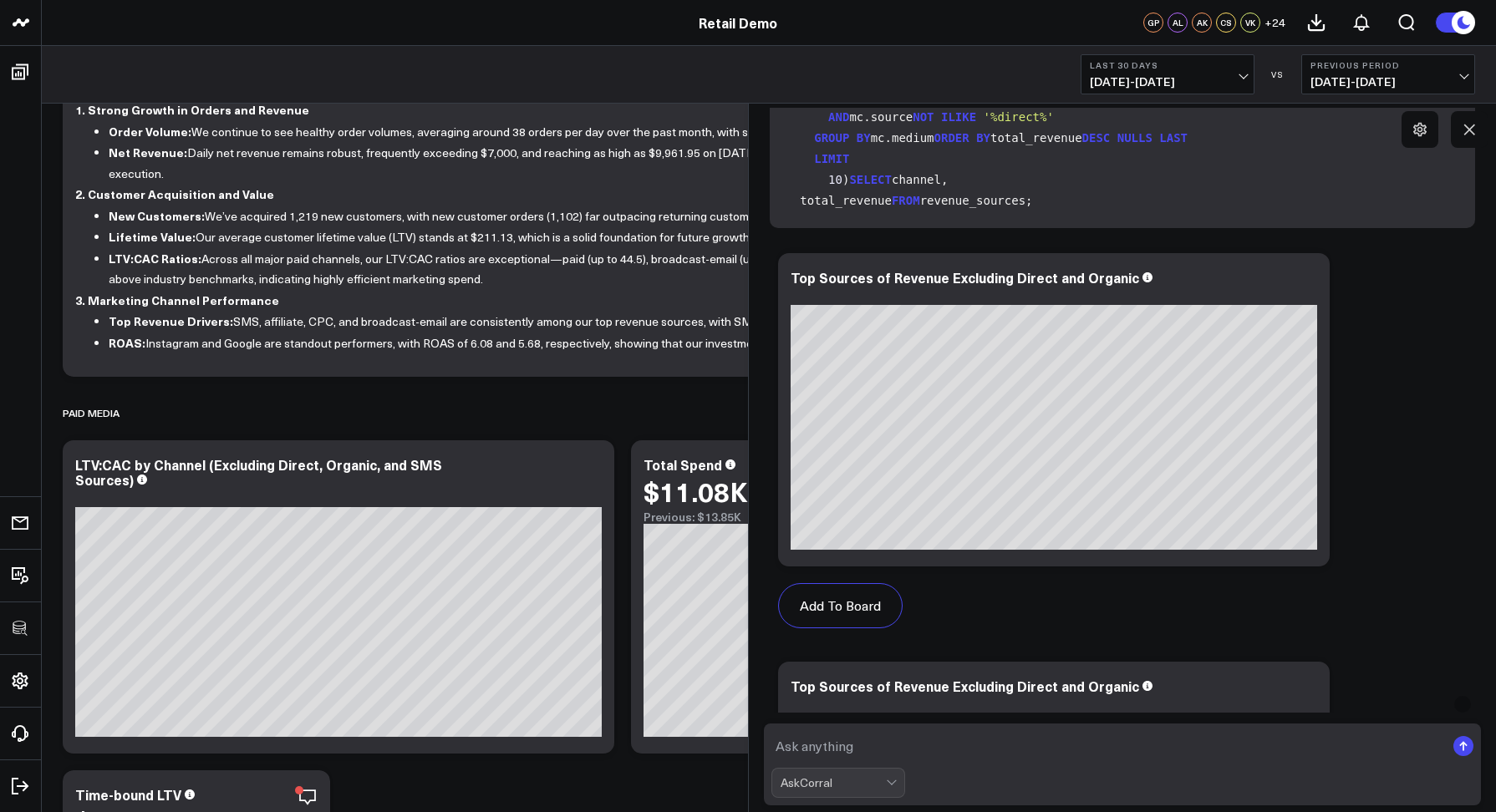
scroll to position [430, 0]
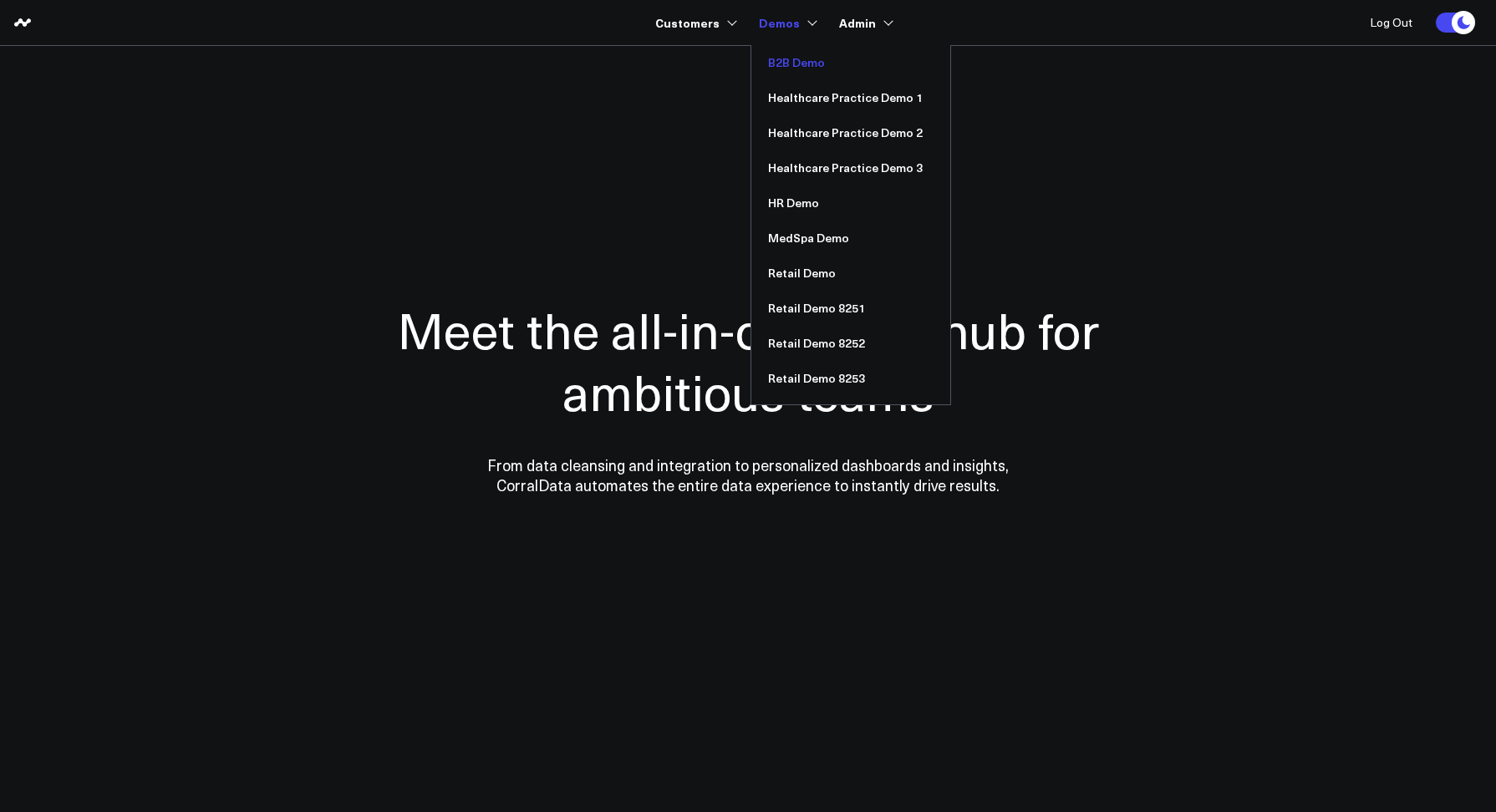
click at [787, 59] on link "B2B Demo" at bounding box center [850, 62] width 199 height 35
click at [792, 247] on link "MedSpa Demo" at bounding box center [850, 238] width 199 height 35
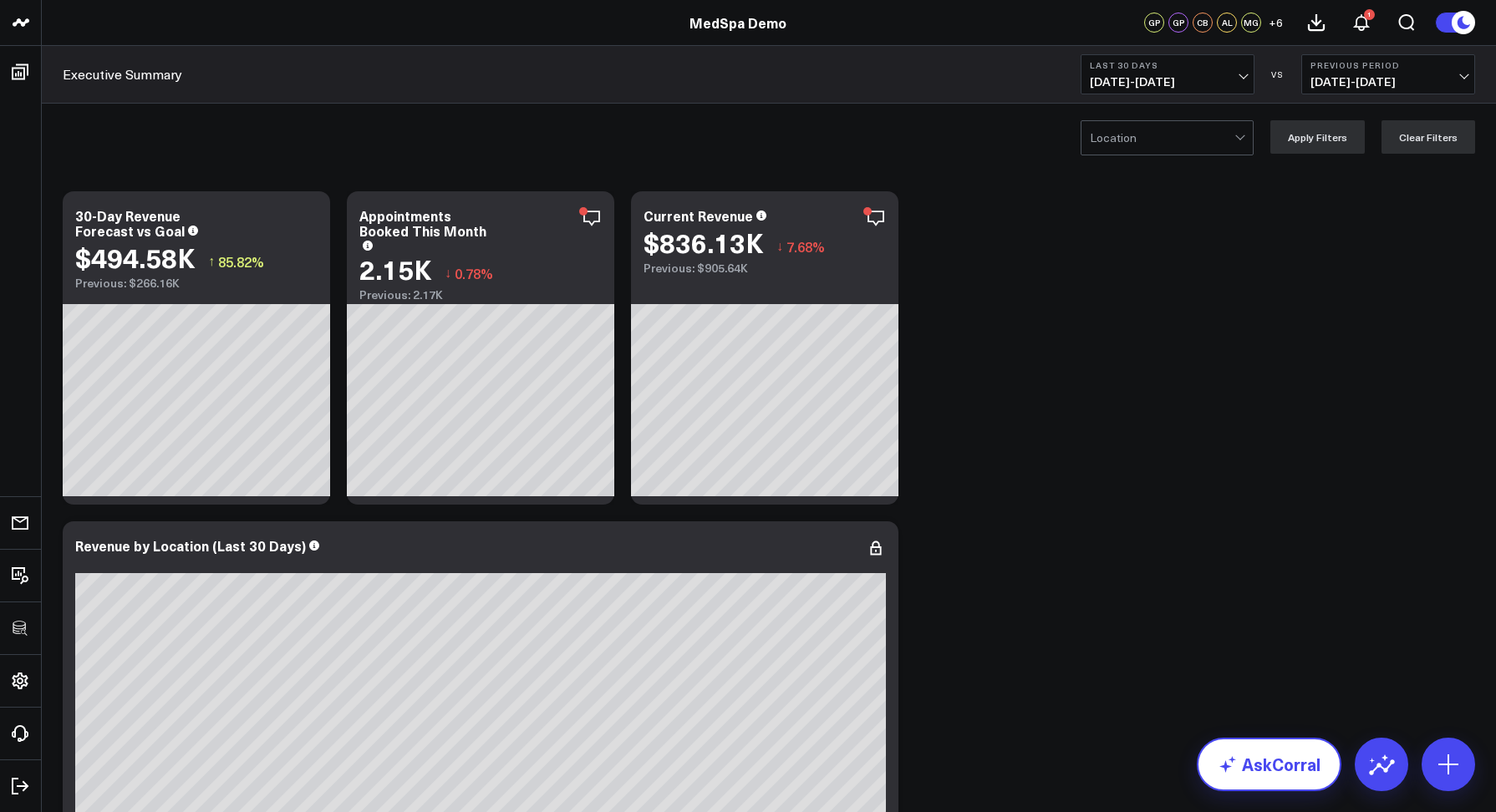
click at [1268, 758] on link "AskCorral" at bounding box center [1269, 764] width 145 height 53
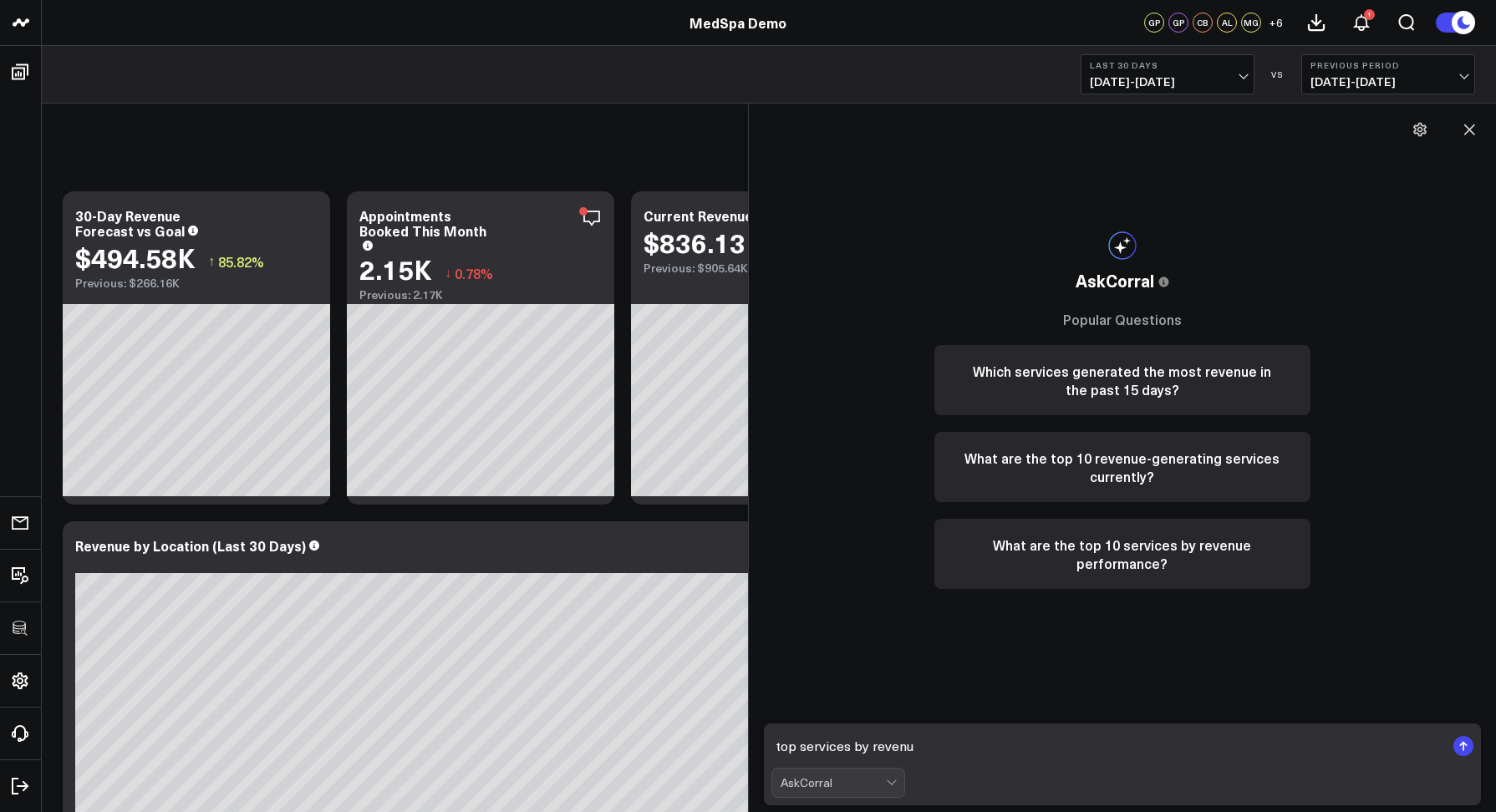
type textarea "top services by revenue"
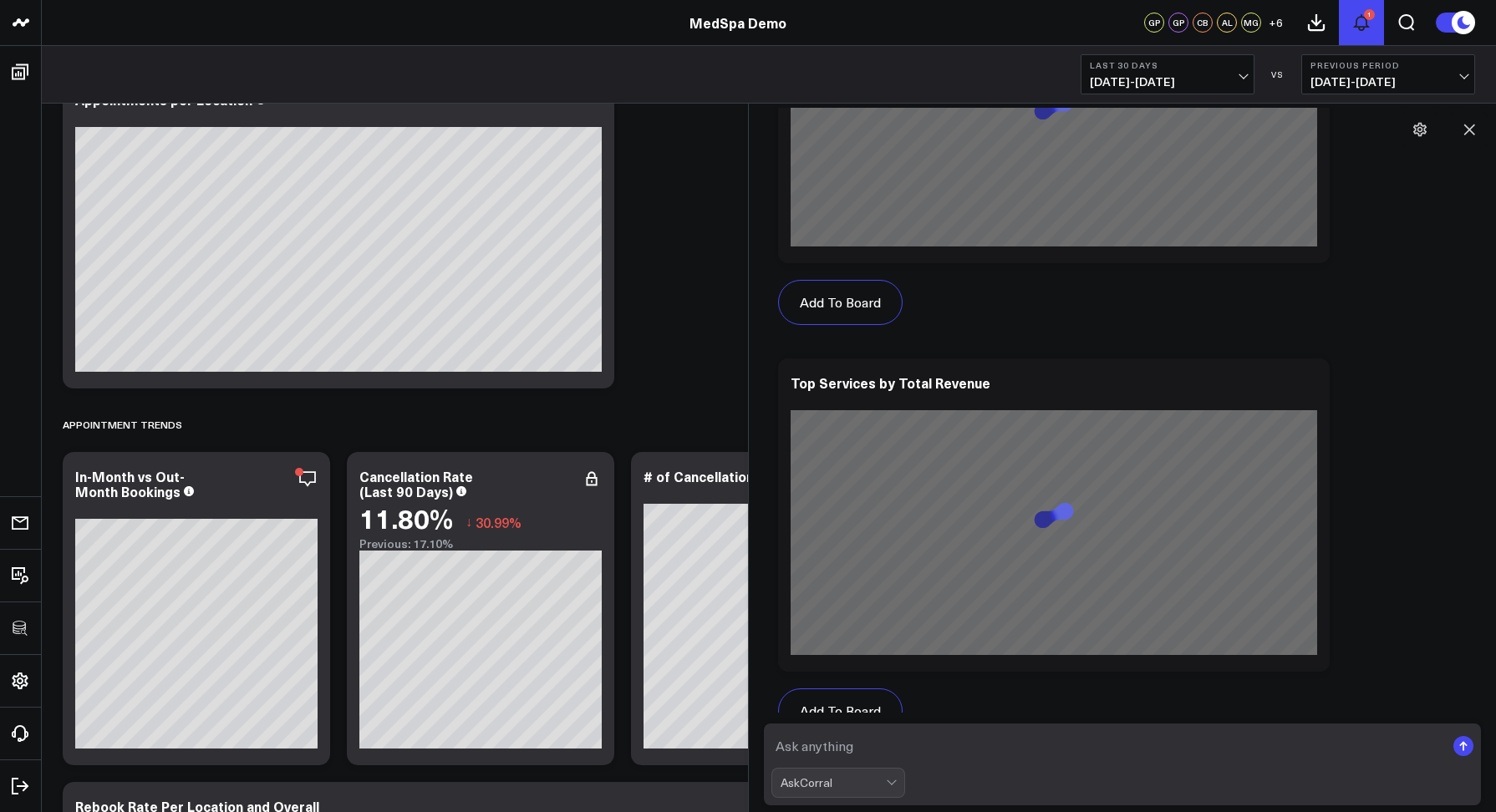
scroll to position [1925, 0]
